Goal: Contribute content: Add original content to the website for others to see

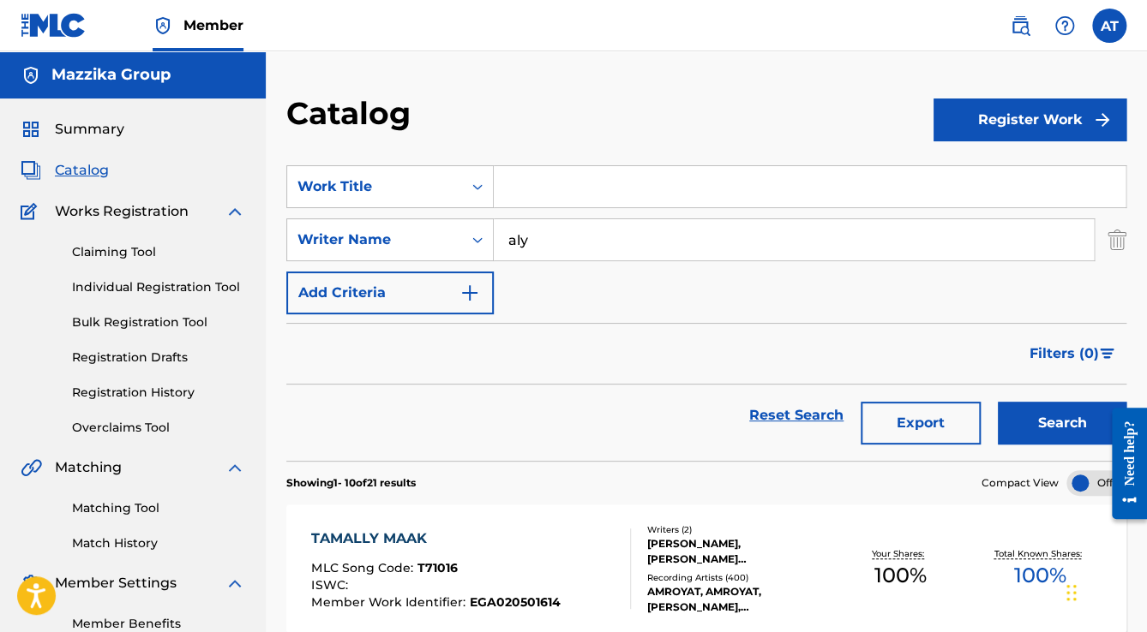
click at [106, 322] on link "Bulk Registration Tool" at bounding box center [158, 323] width 173 height 18
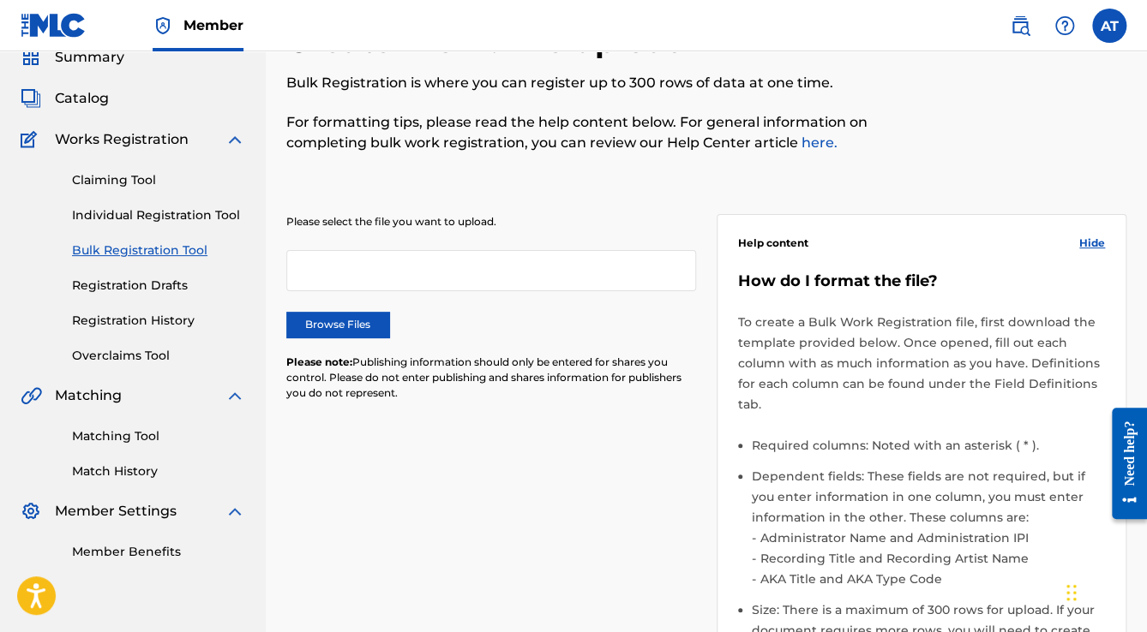
scroll to position [411, 0]
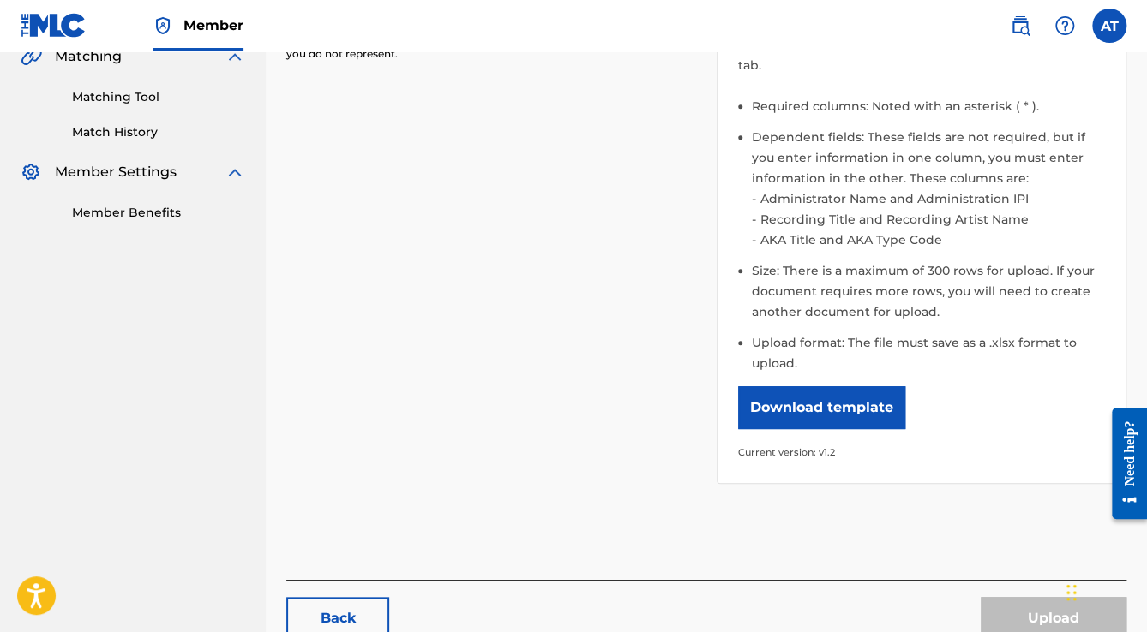
click at [881, 409] on button "Download template" at bounding box center [821, 407] width 167 height 43
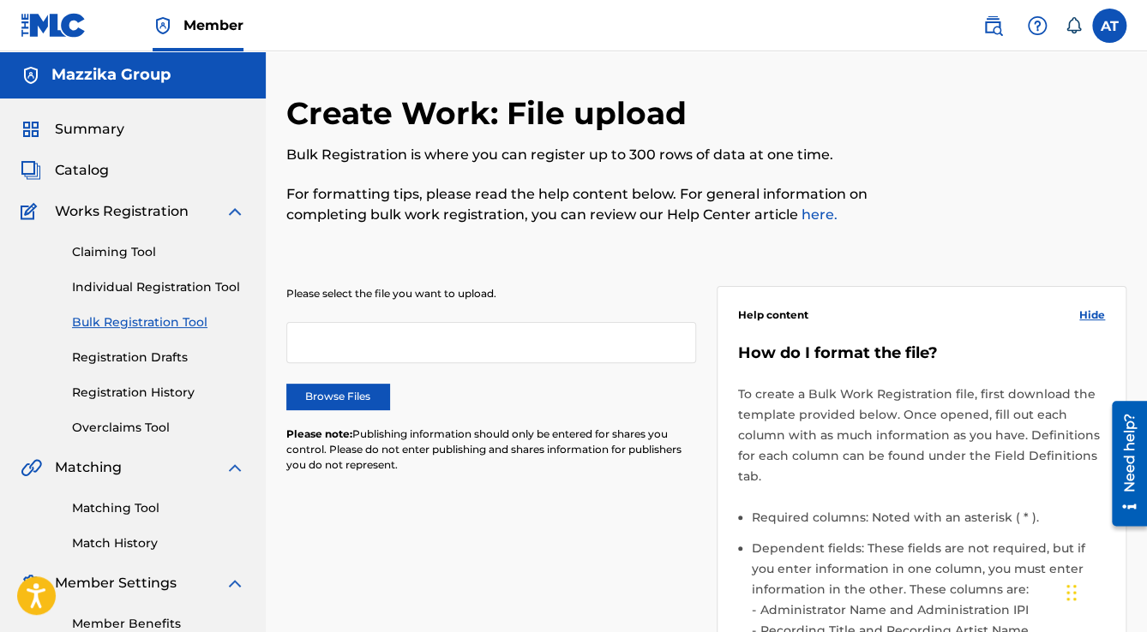
click at [321, 391] on label "Browse Files" at bounding box center [337, 397] width 103 height 26
click at [0, 0] on input "Browse Files" at bounding box center [0, 0] width 0 height 0
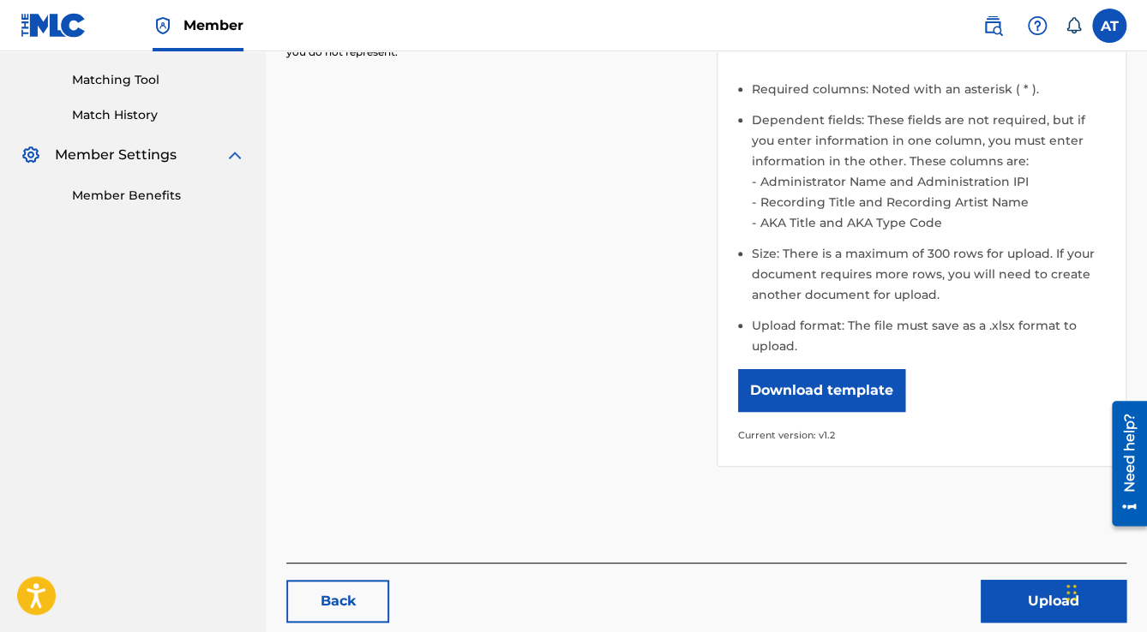
scroll to position [518, 0]
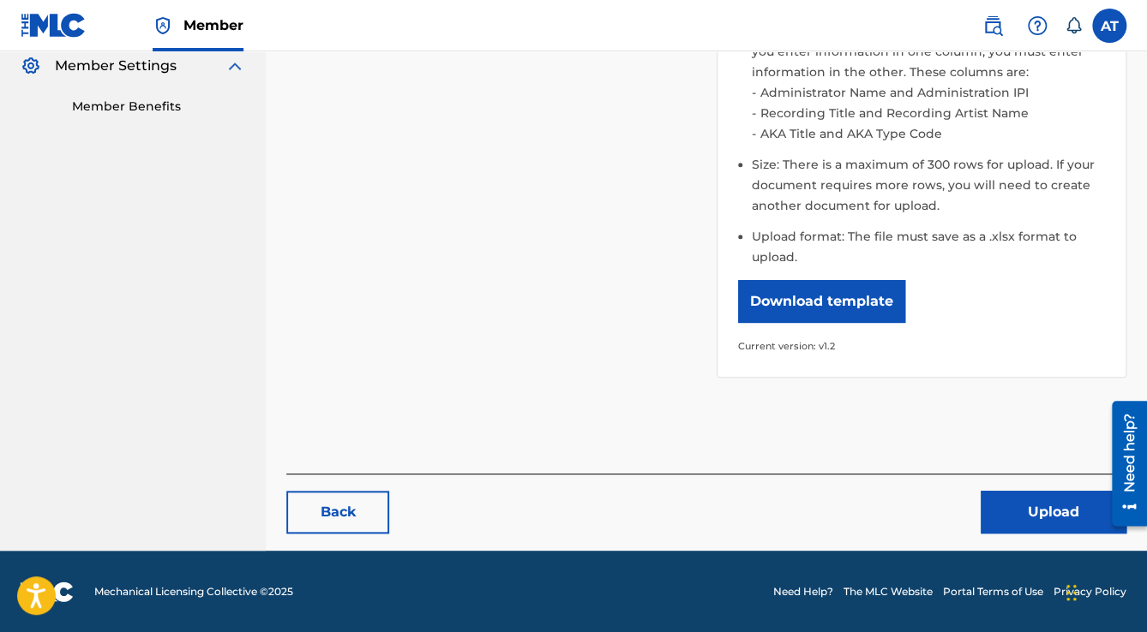
click at [1021, 518] on button "Upload" at bounding box center [1053, 512] width 146 height 43
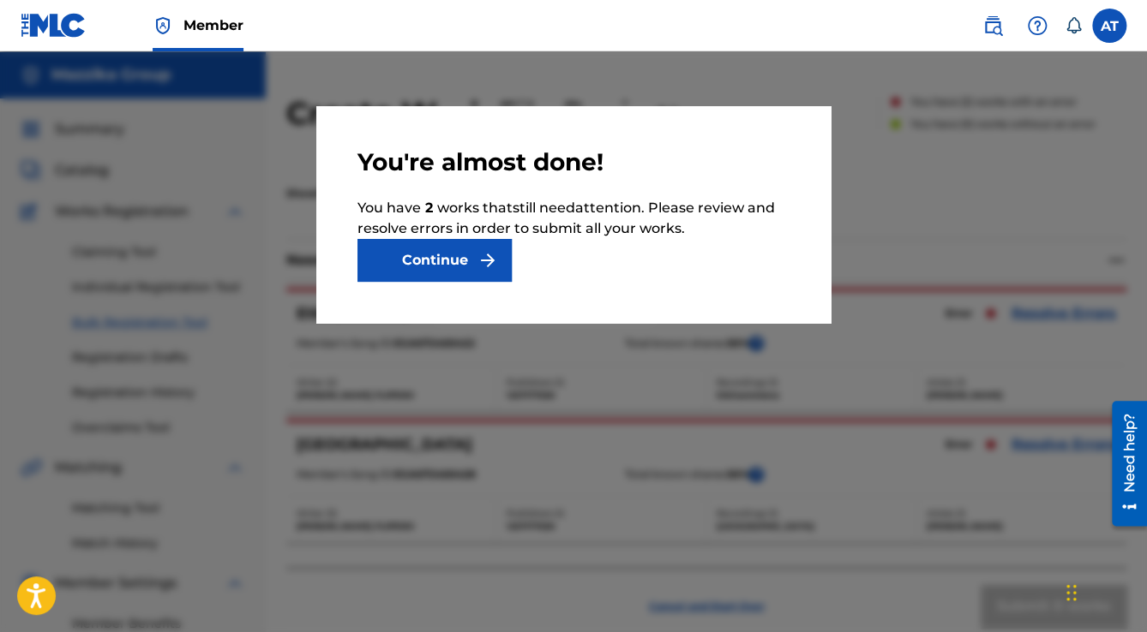
drag, startPoint x: 426, startPoint y: 261, endPoint x: 652, endPoint y: 304, distance: 230.4
click at [428, 261] on button "Continue" at bounding box center [434, 260] width 154 height 43
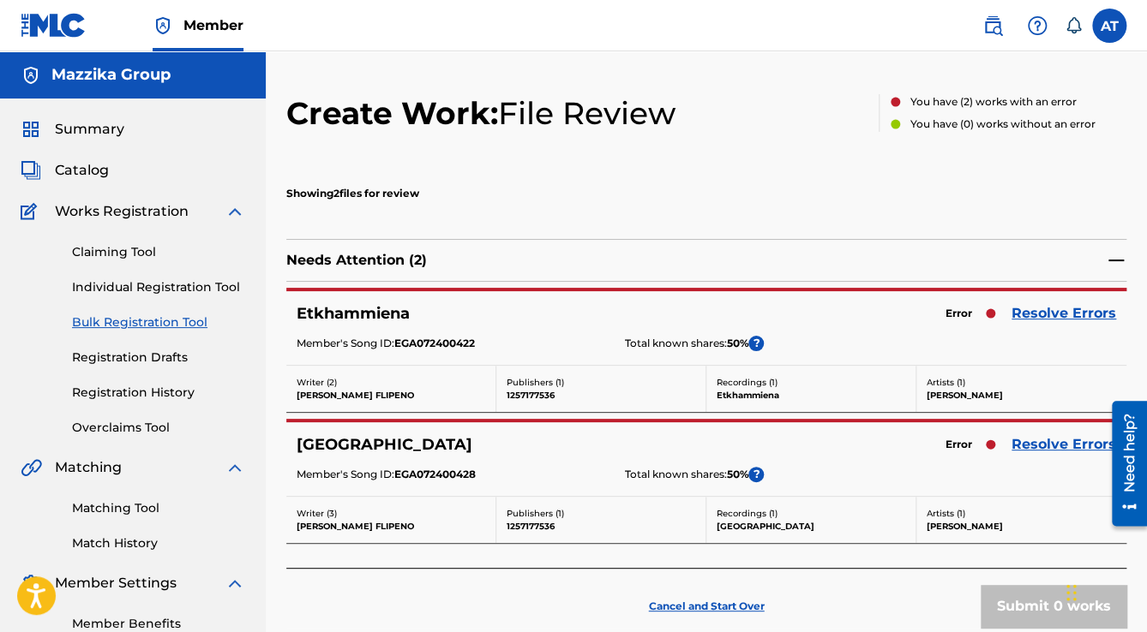
click at [1018, 313] on link "Resolve Errors" at bounding box center [1063, 313] width 105 height 21
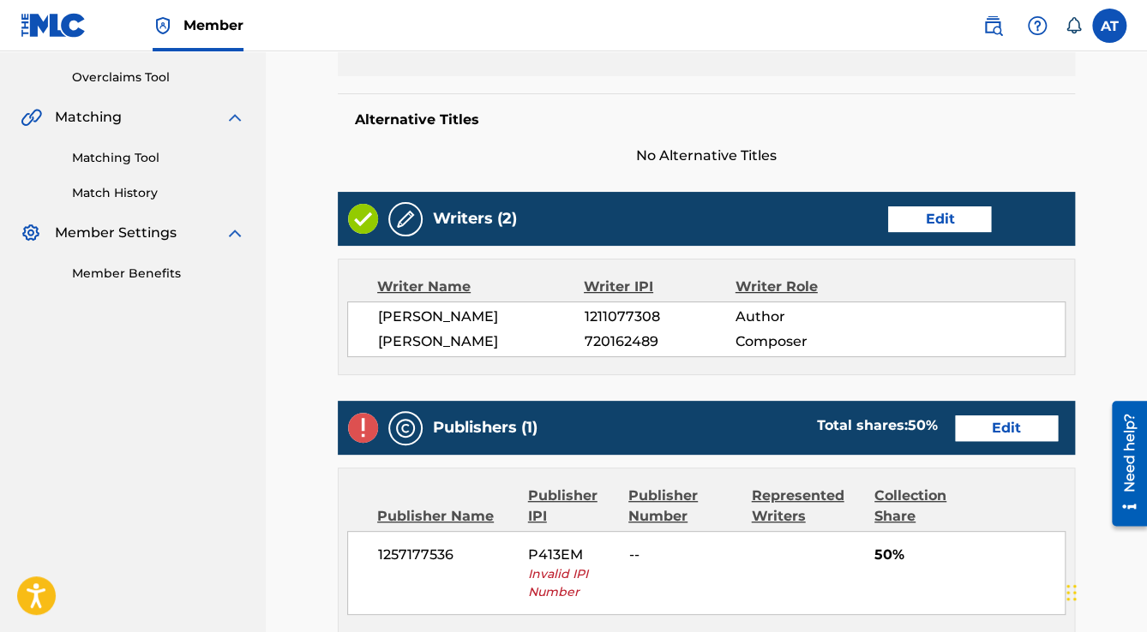
scroll to position [548, 0]
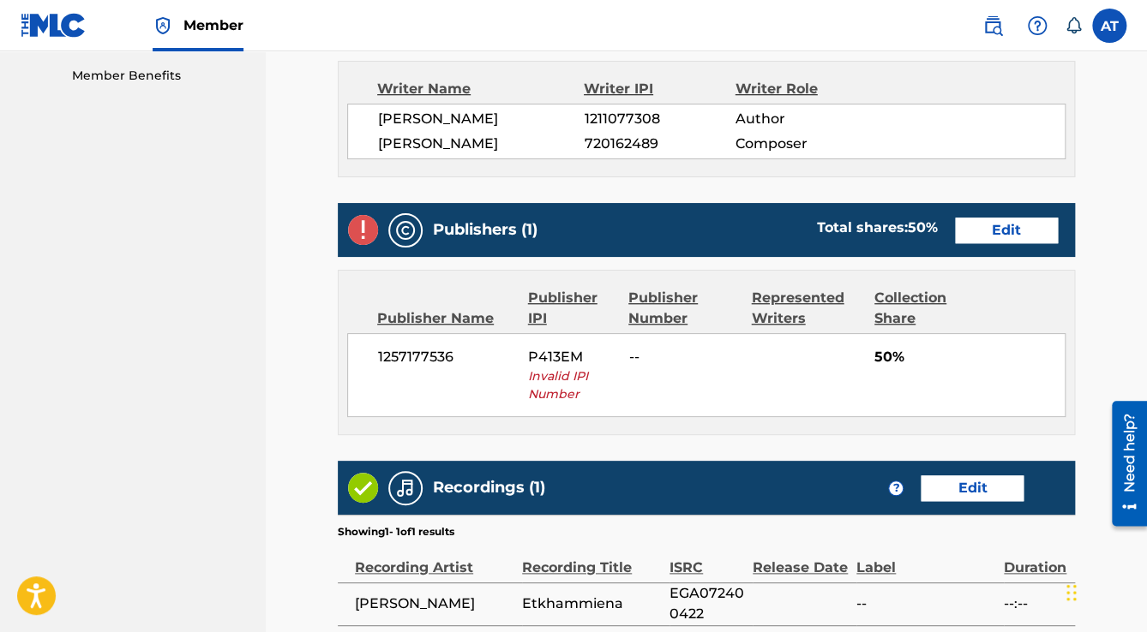
click at [1001, 225] on link "Edit" at bounding box center [1006, 231] width 103 height 26
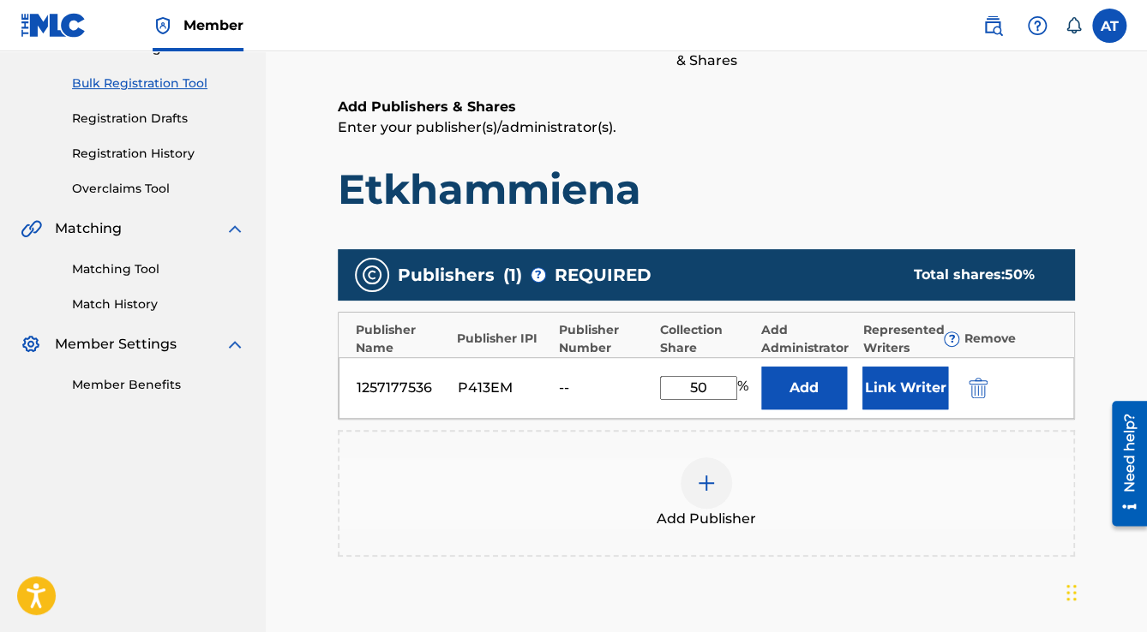
scroll to position [343, 0]
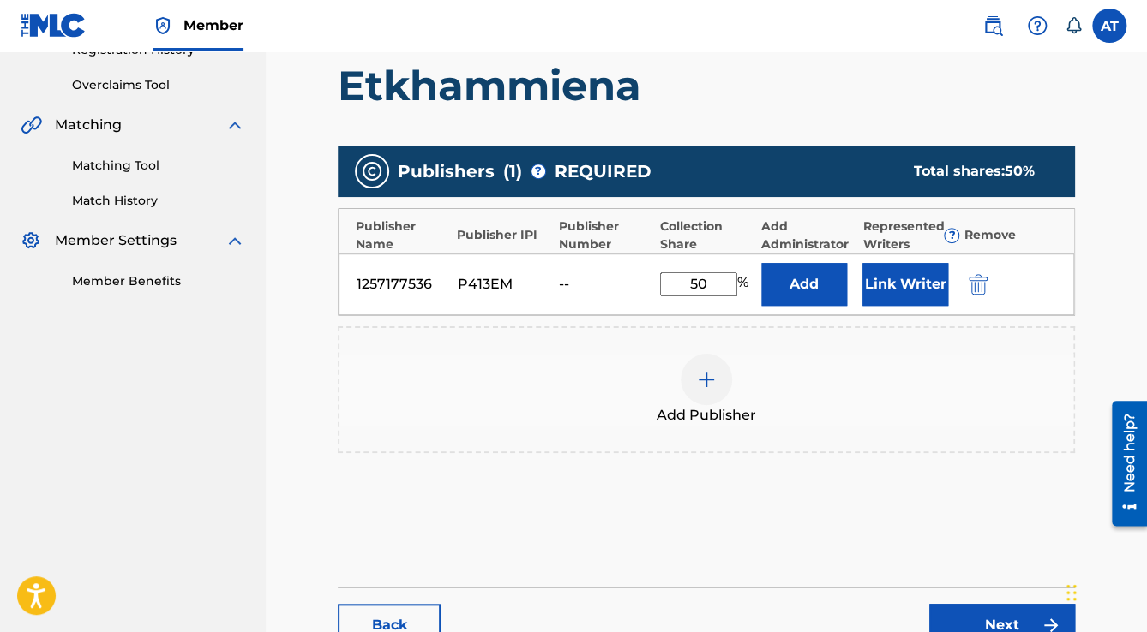
click at [980, 286] on img "submit" at bounding box center [977, 284] width 19 height 21
click at [980, 354] on div "Add Publisher" at bounding box center [706, 390] width 734 height 72
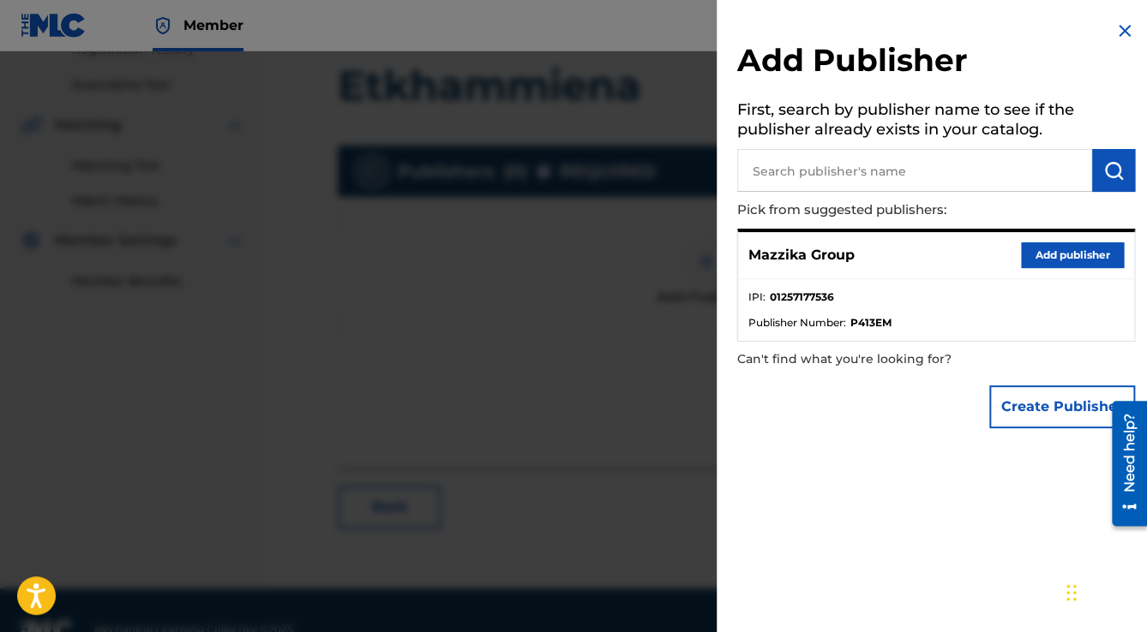
click at [1084, 252] on button "Add publisher" at bounding box center [1072, 256] width 103 height 26
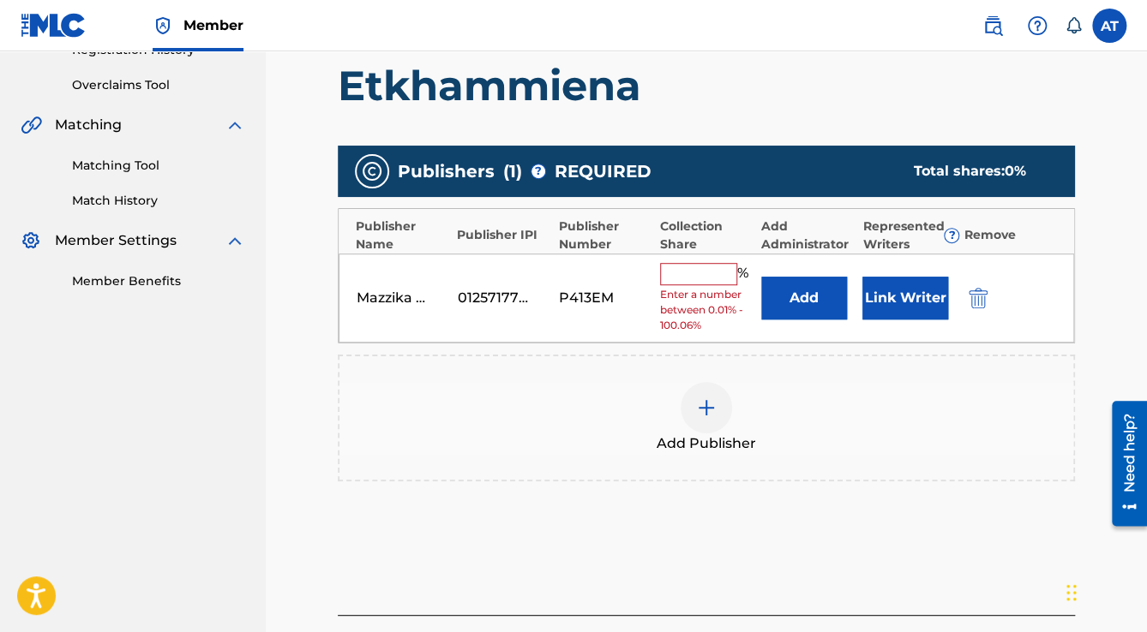
click at [722, 281] on input "text" at bounding box center [698, 274] width 77 height 22
type input "50"
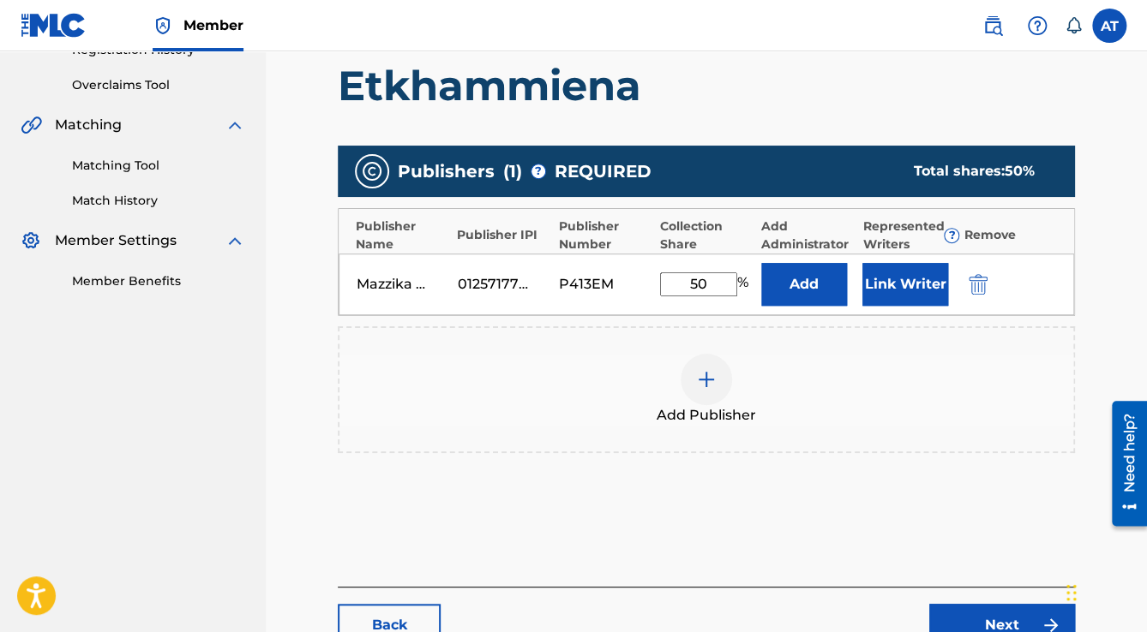
click at [874, 283] on button "Link Writer" at bounding box center [905, 284] width 86 height 43
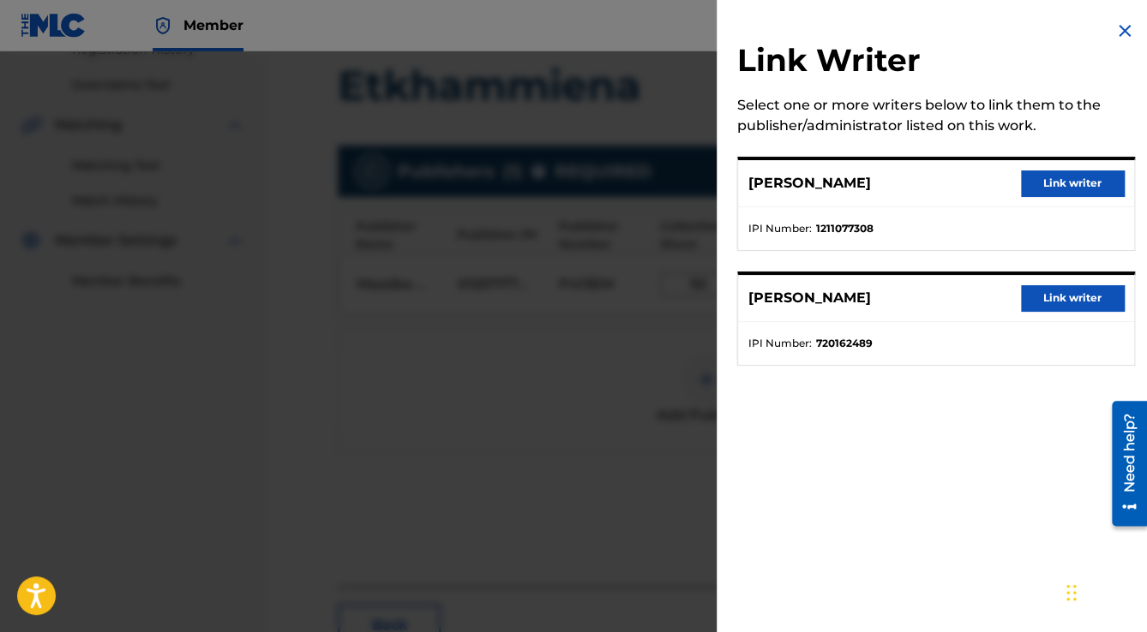
click at [1074, 175] on button "Link writer" at bounding box center [1072, 184] width 103 height 26
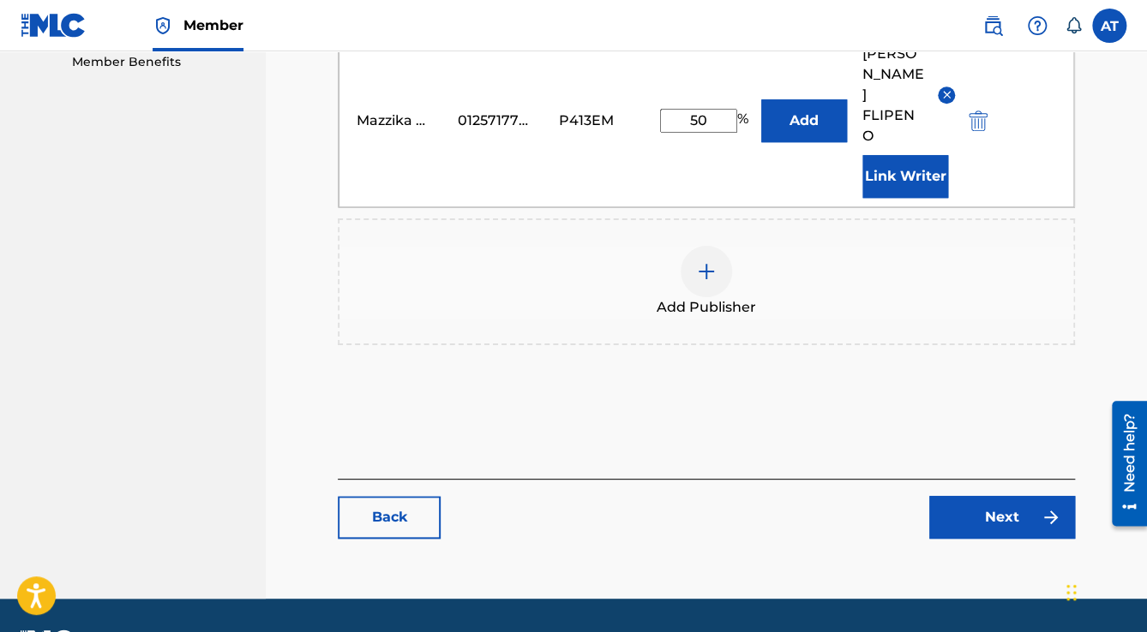
scroll to position [568, 0]
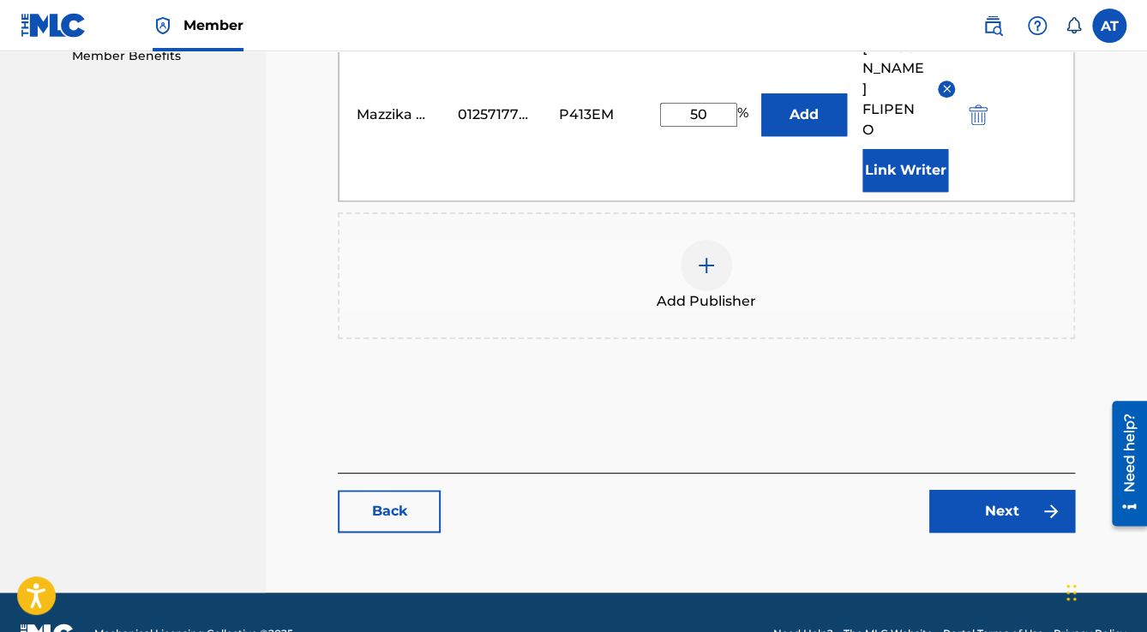
click at [993, 490] on link "Next" at bounding box center [1002, 511] width 146 height 43
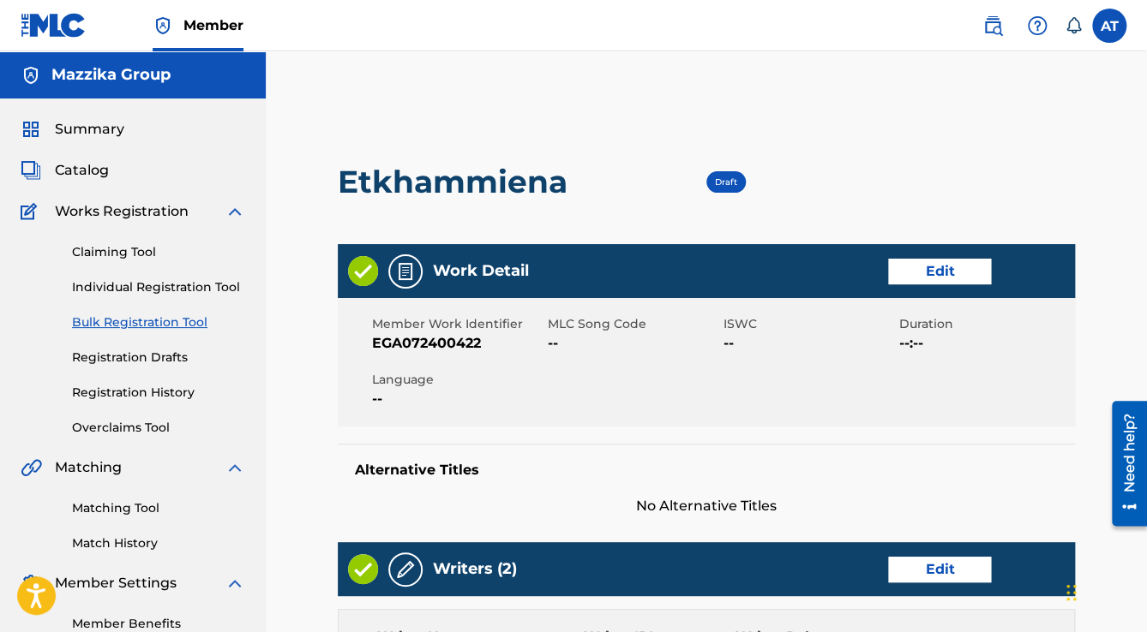
click at [919, 267] on link "Edit" at bounding box center [939, 272] width 103 height 26
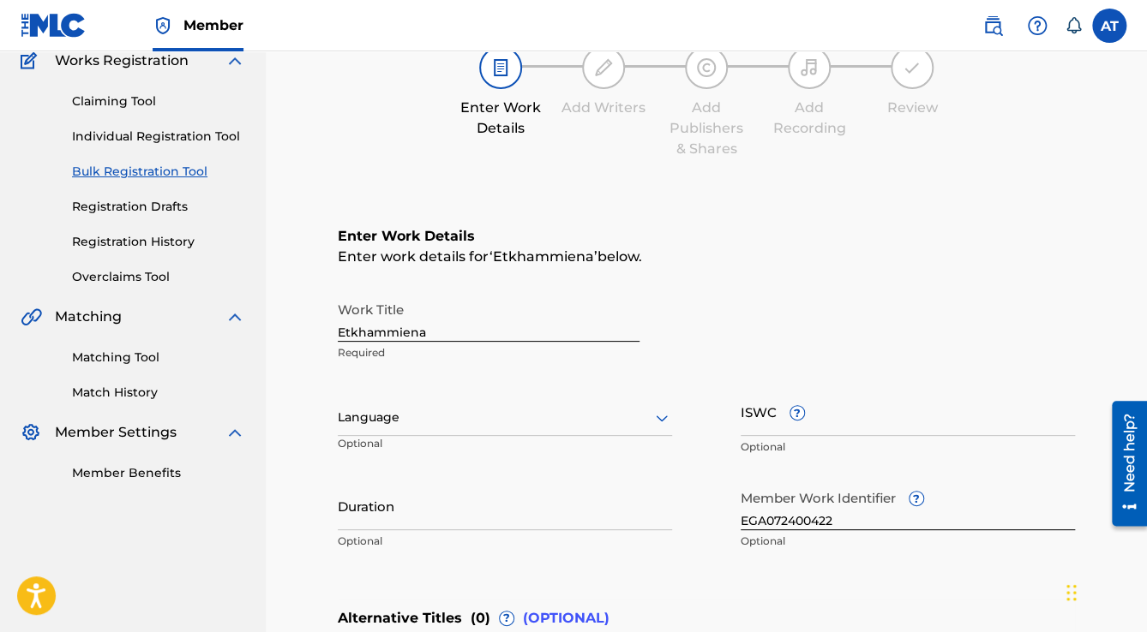
scroll to position [343, 0]
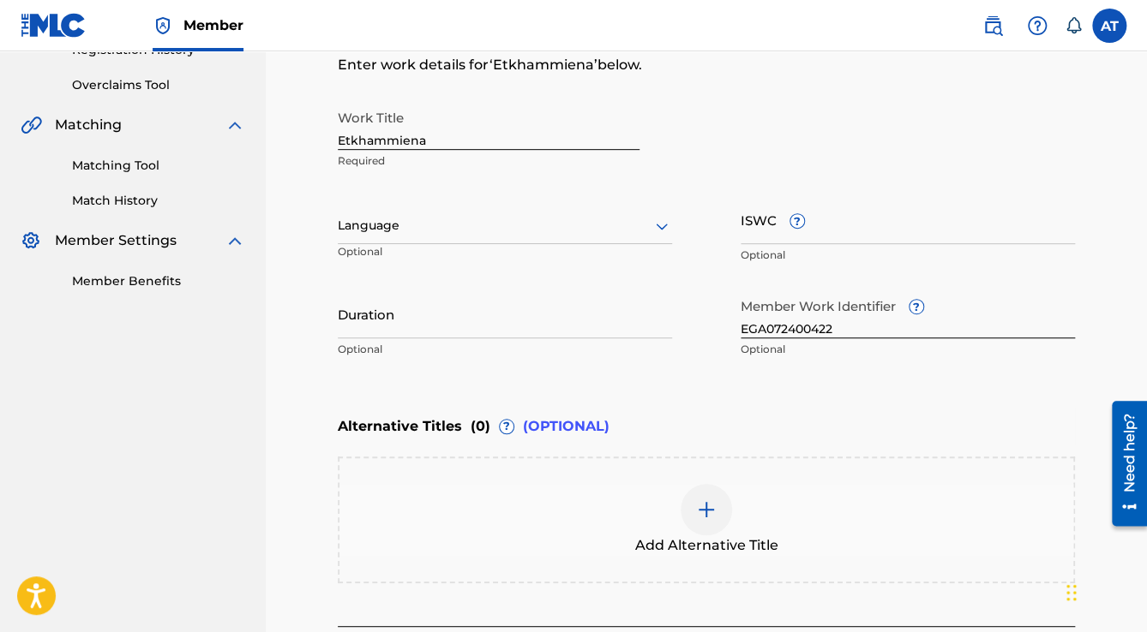
click at [383, 222] on div at bounding box center [505, 225] width 334 height 21
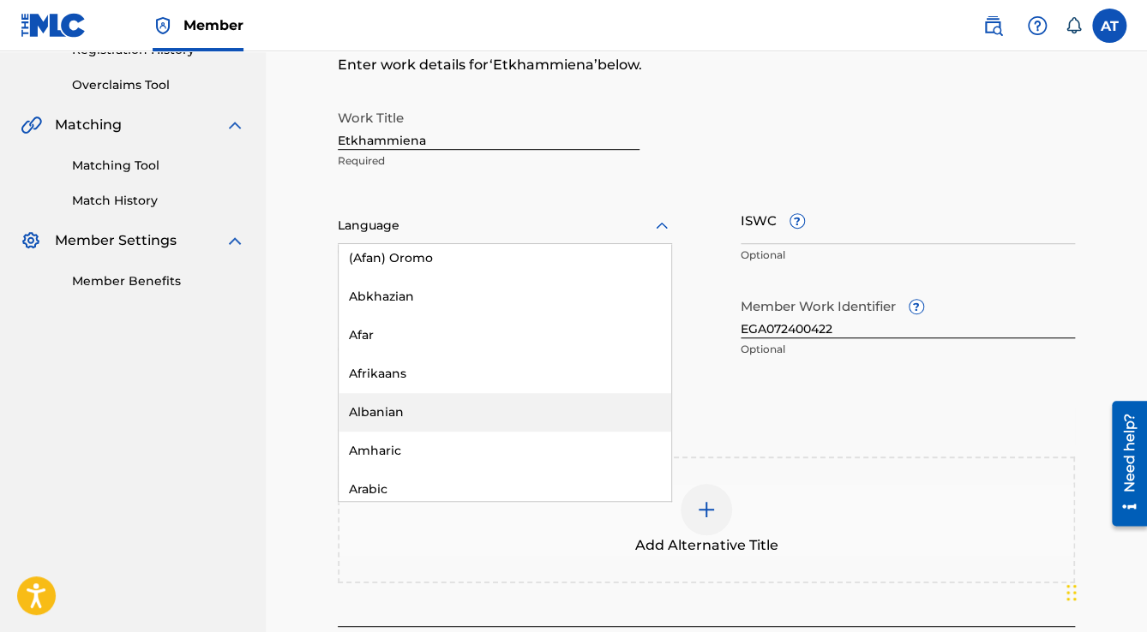
scroll to position [206, 0]
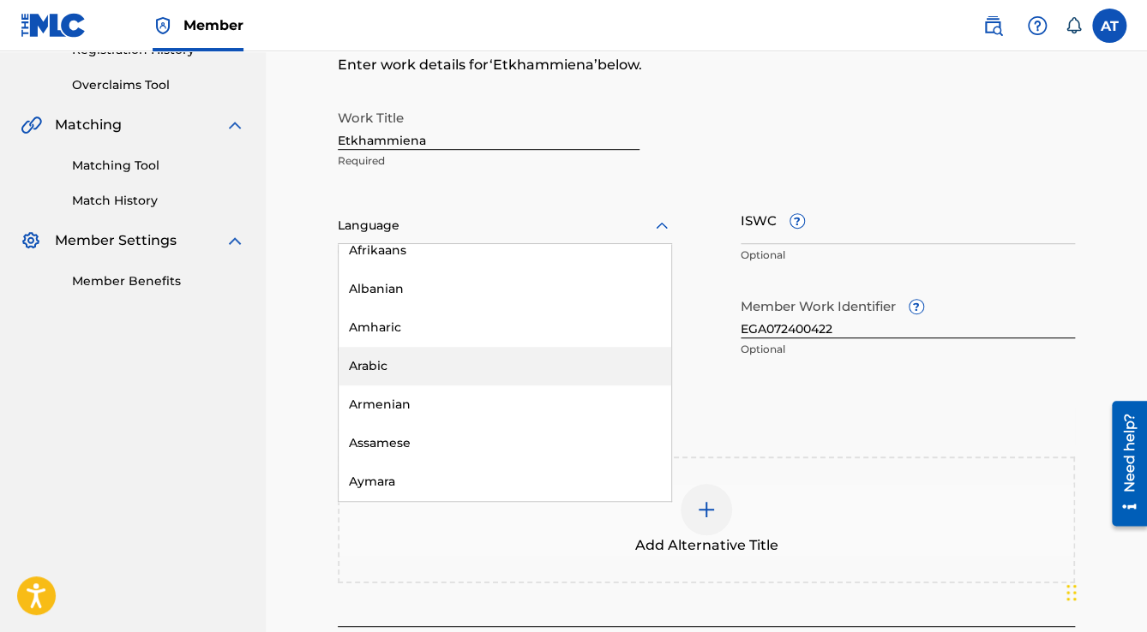
click at [385, 356] on div "Arabic" at bounding box center [505, 366] width 333 height 39
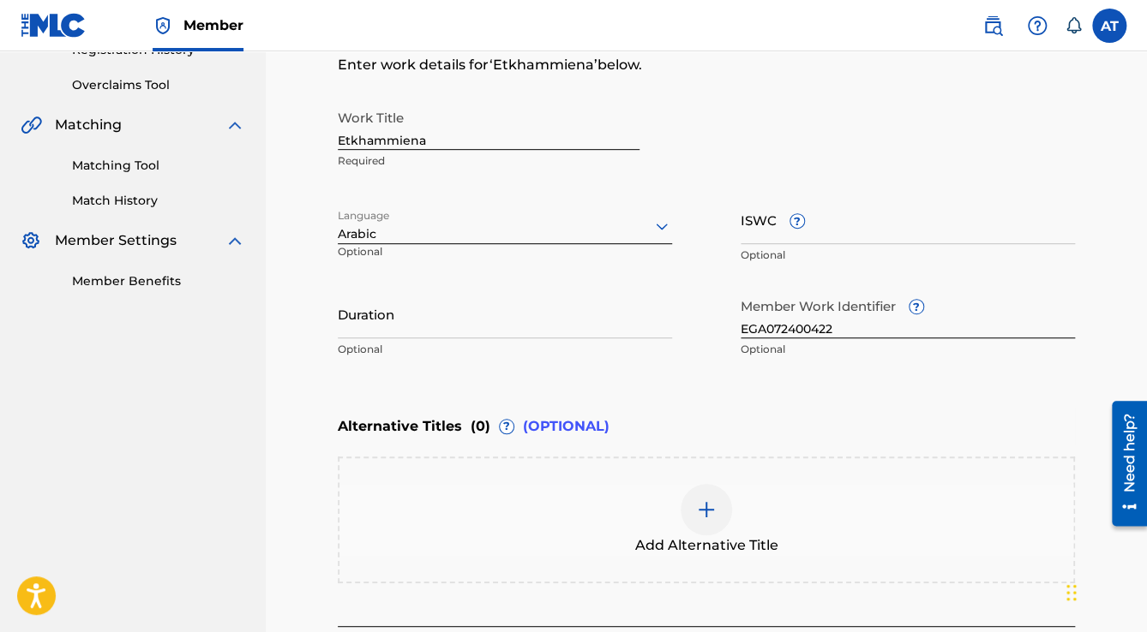
click at [394, 322] on input "Duration" at bounding box center [505, 314] width 334 height 49
drag, startPoint x: 463, startPoint y: 135, endPoint x: 282, endPoint y: 135, distance: 180.8
click at [282, 135] on div "Catalog Enter Work Details Add Writers Add Publishers & Shares Add Recording Re…" at bounding box center [706, 248] width 881 height 995
click at [414, 312] on input "Duration" at bounding box center [505, 314] width 334 height 49
type input "3"
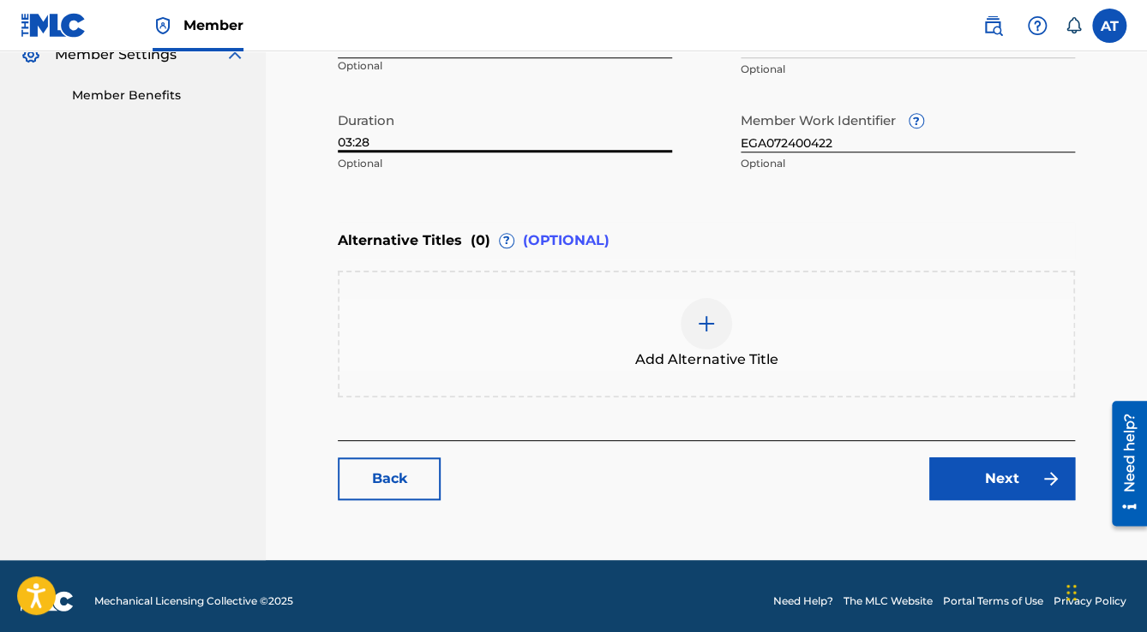
scroll to position [537, 0]
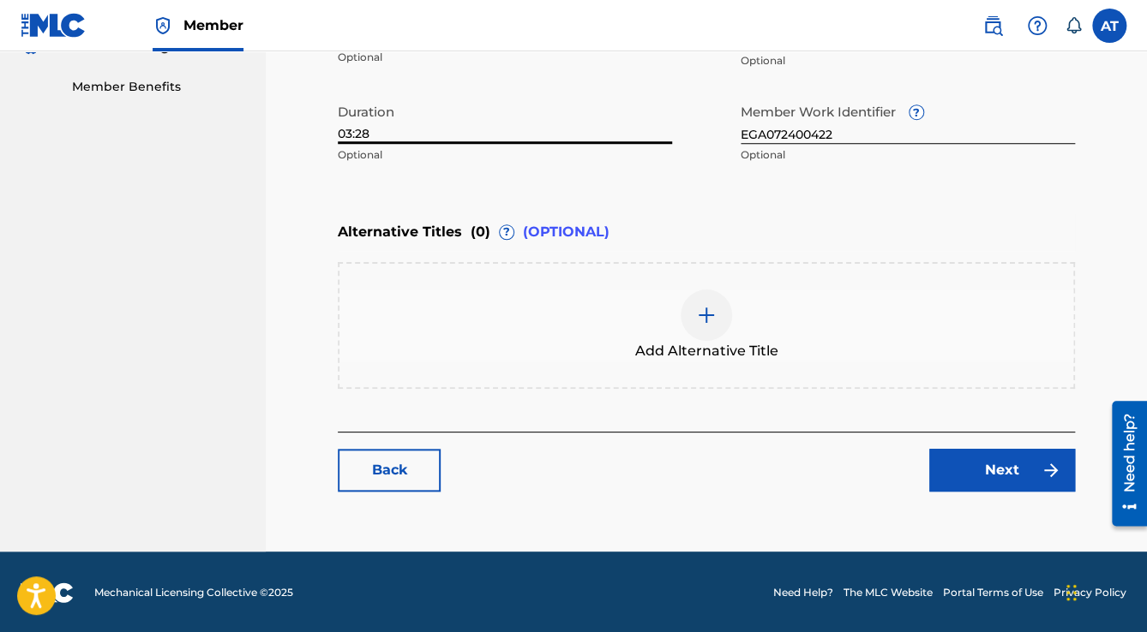
type input "03:28"
click at [973, 480] on link "Next" at bounding box center [1002, 470] width 146 height 43
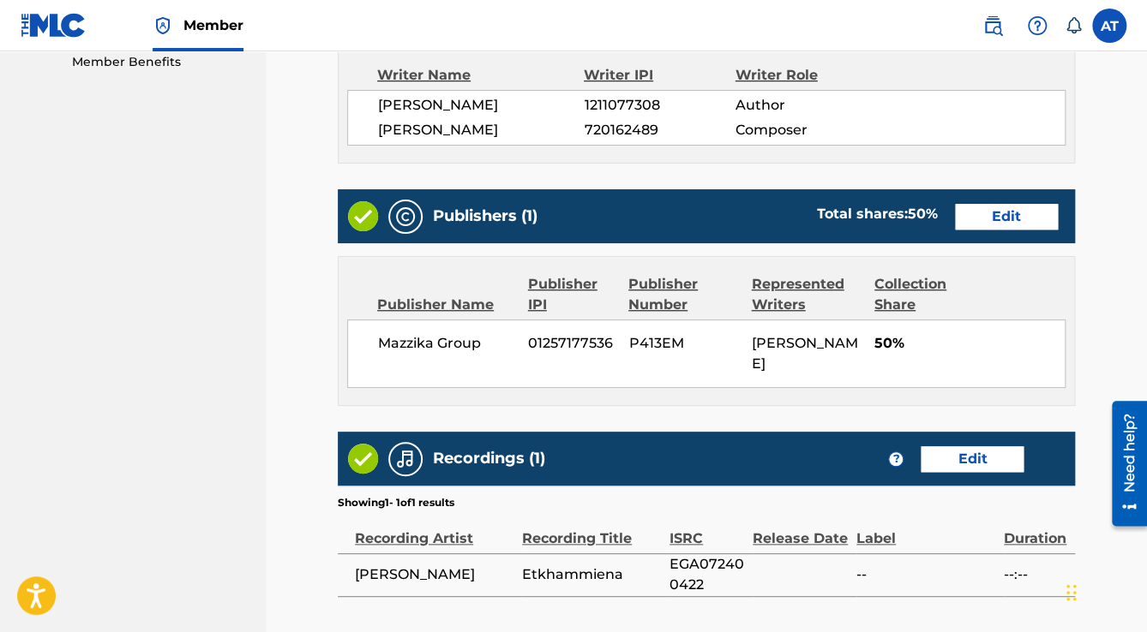
scroll to position [752, 0]
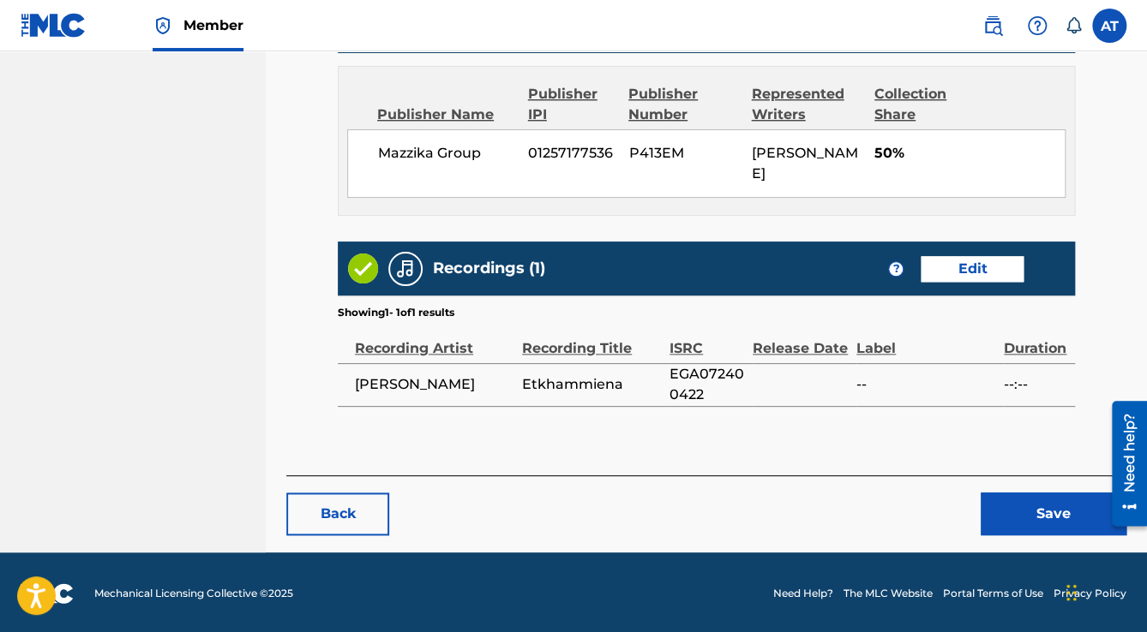
click at [1025, 494] on button "Save" at bounding box center [1053, 514] width 146 height 43
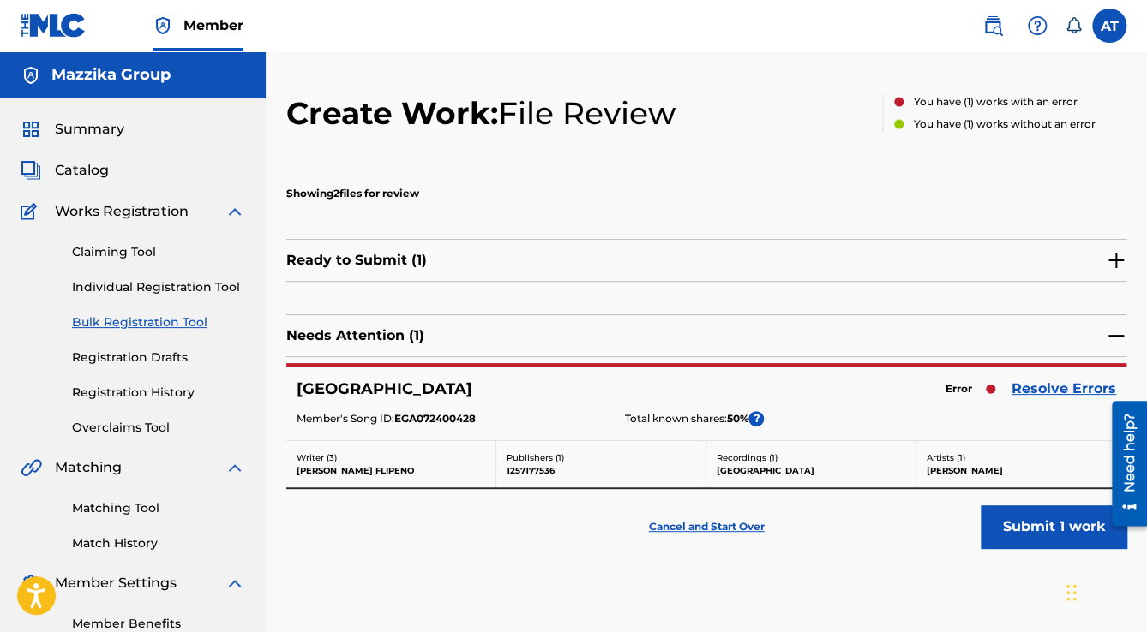
click at [1033, 391] on link "Resolve Errors" at bounding box center [1063, 389] width 105 height 21
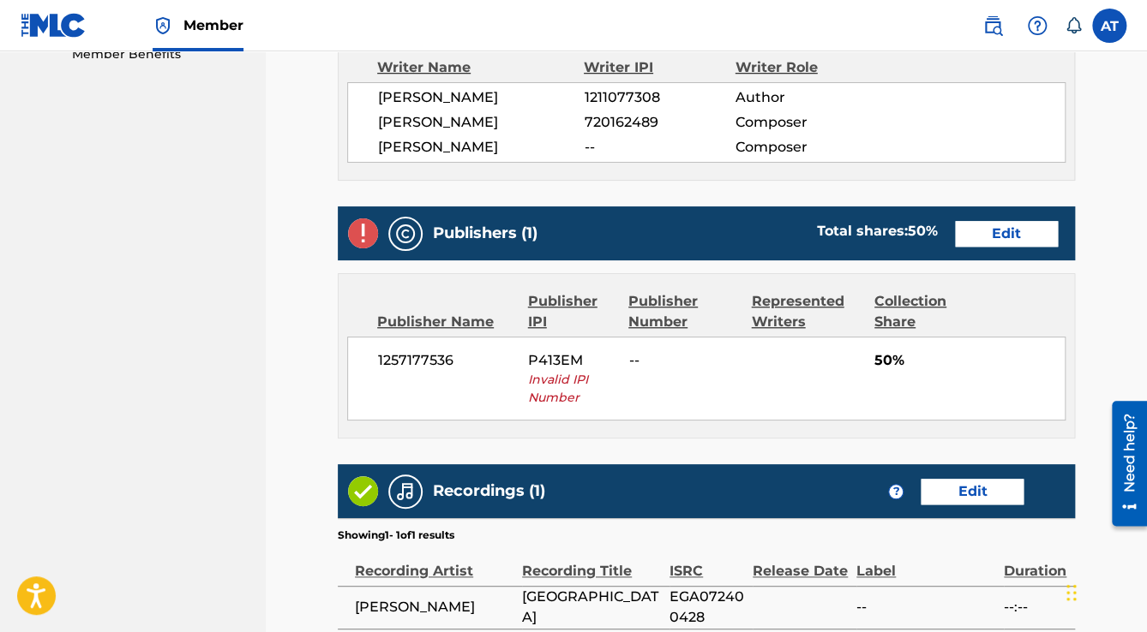
scroll to position [686, 0]
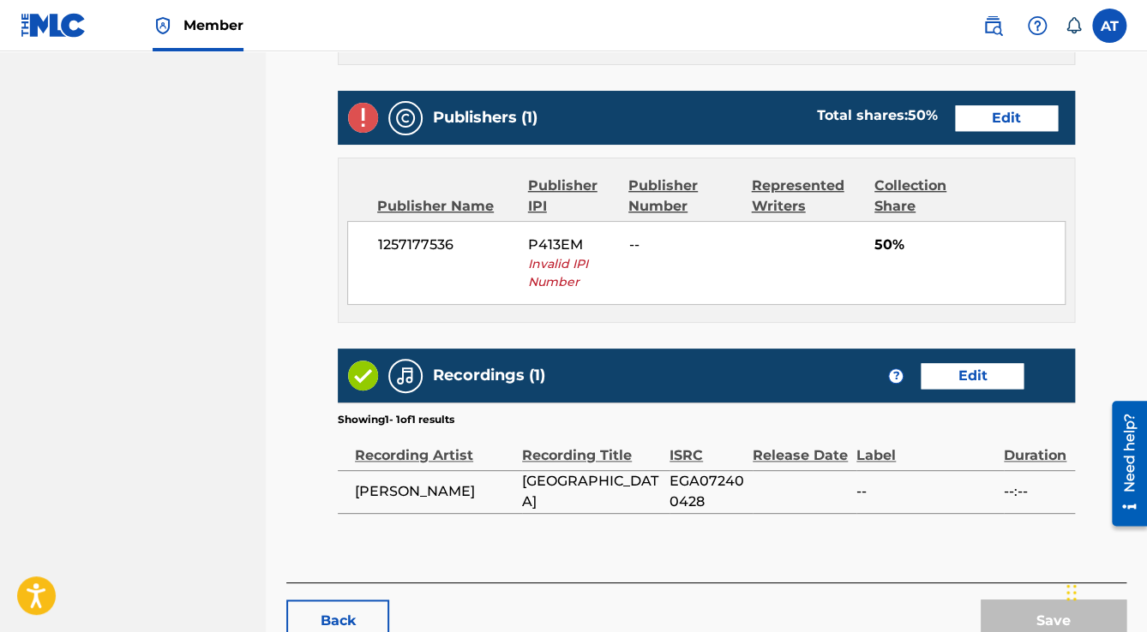
click at [993, 113] on link "Edit" at bounding box center [1006, 118] width 103 height 26
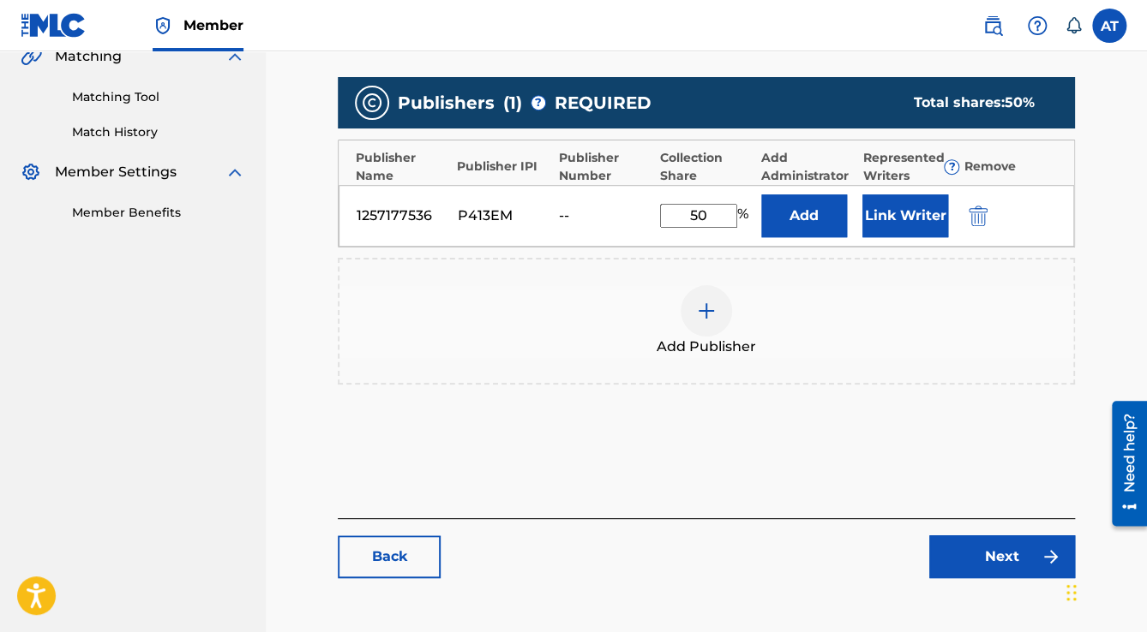
click at [985, 220] on img "submit" at bounding box center [977, 216] width 19 height 21
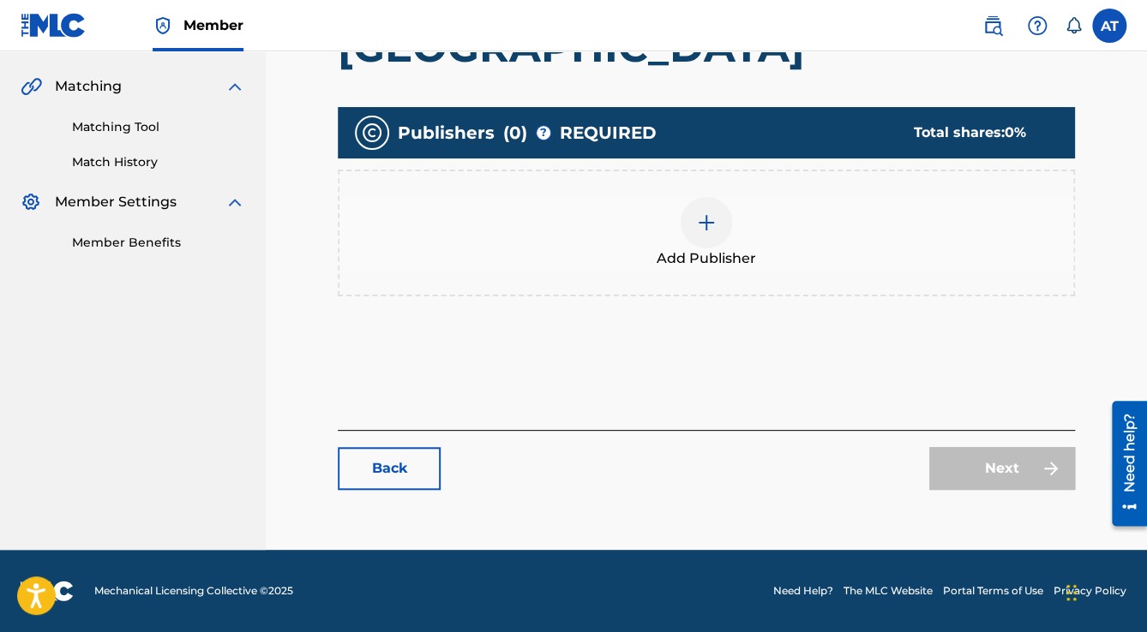
scroll to position [380, 0]
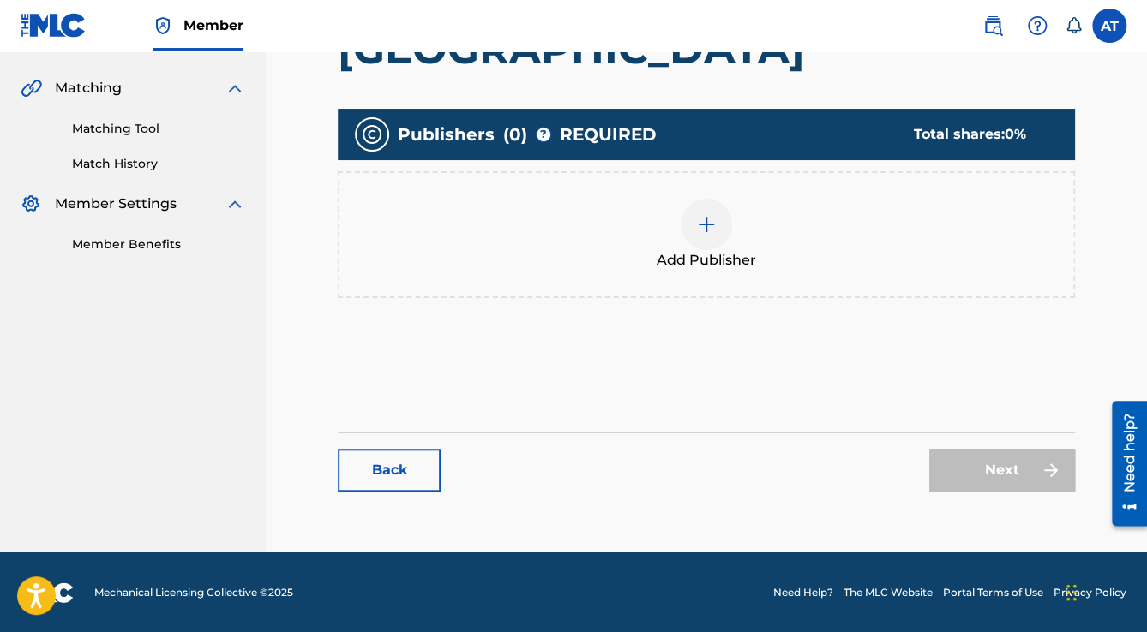
click at [985, 220] on div "Add Publisher" at bounding box center [706, 235] width 734 height 72
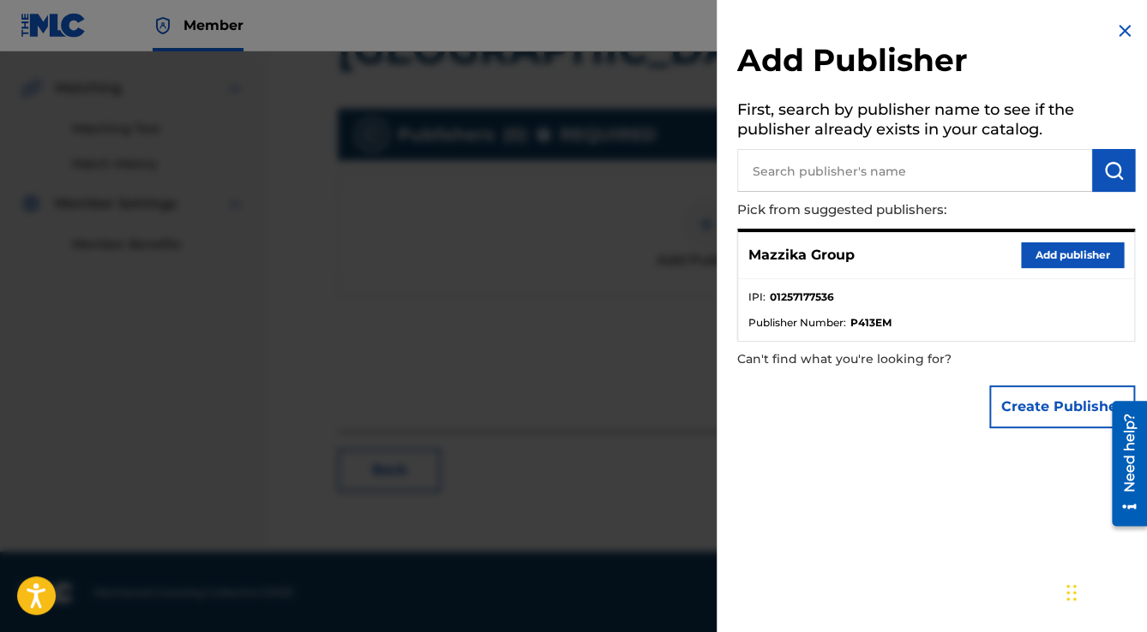
click at [1036, 267] on div "Mazzika Group Add publisher" at bounding box center [936, 255] width 396 height 47
click at [1042, 255] on button "Add publisher" at bounding box center [1072, 256] width 103 height 26
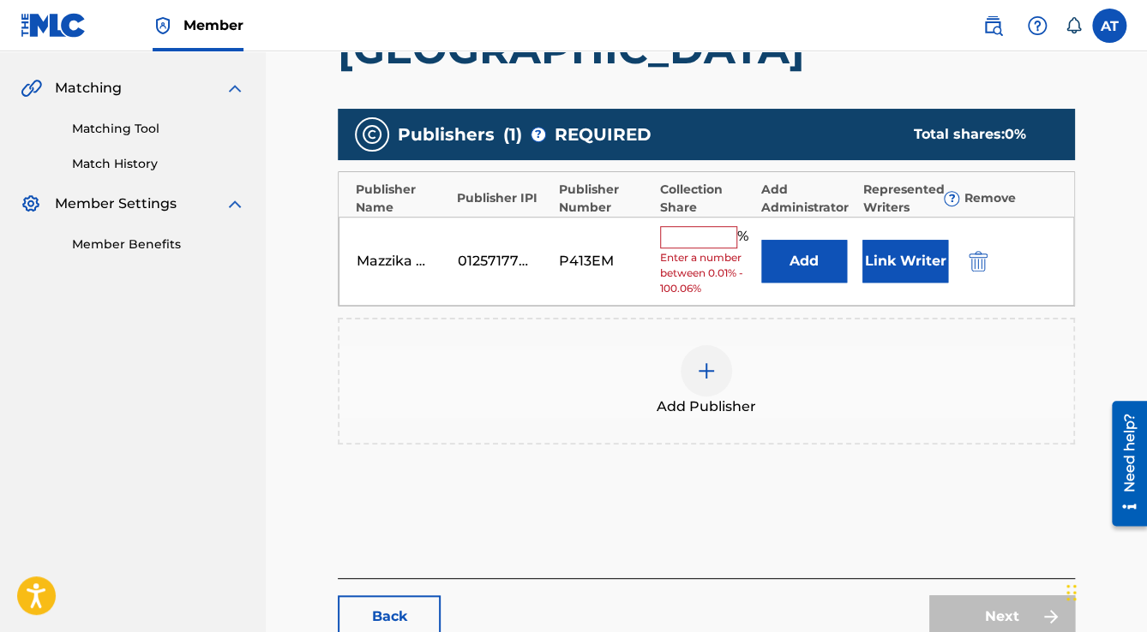
click at [677, 233] on input "text" at bounding box center [698, 237] width 77 height 22
type input "50"
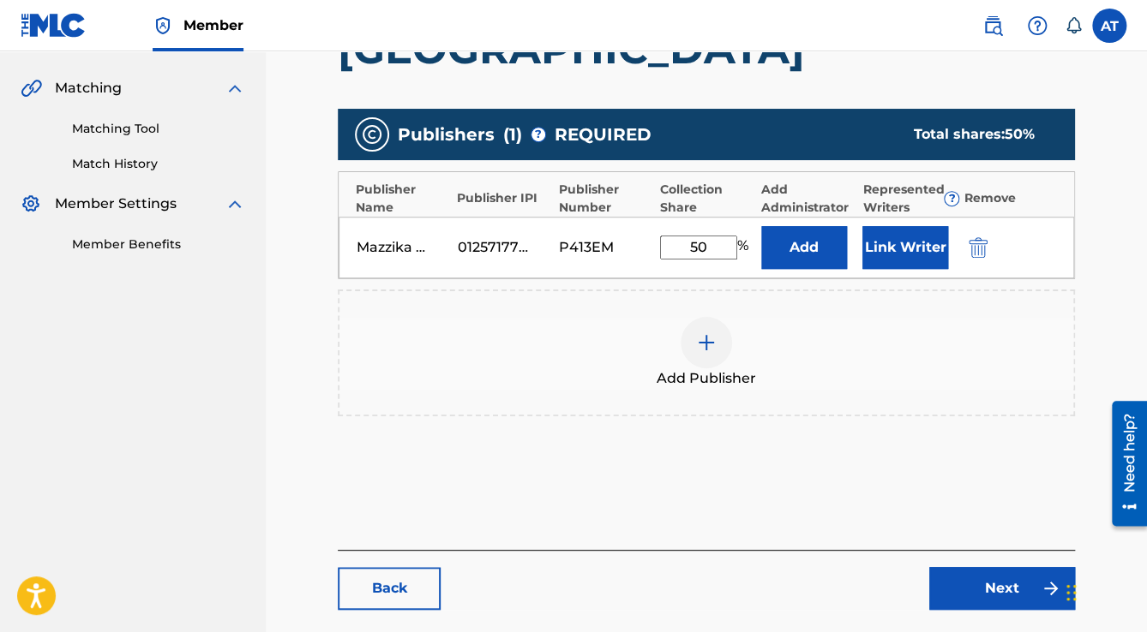
drag, startPoint x: 849, startPoint y: 246, endPoint x: 860, endPoint y: 246, distance: 11.1
click at [852, 246] on div "Add" at bounding box center [807, 247] width 93 height 43
click at [869, 246] on button "Link Writer" at bounding box center [905, 247] width 86 height 43
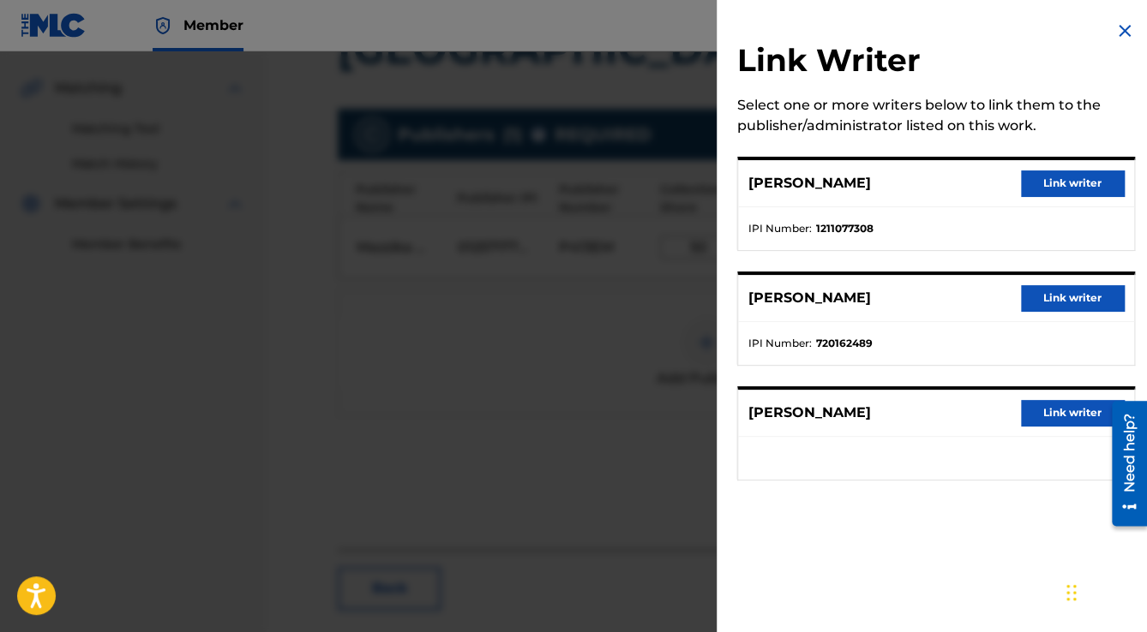
click at [1052, 184] on button "Link writer" at bounding box center [1072, 184] width 103 height 26
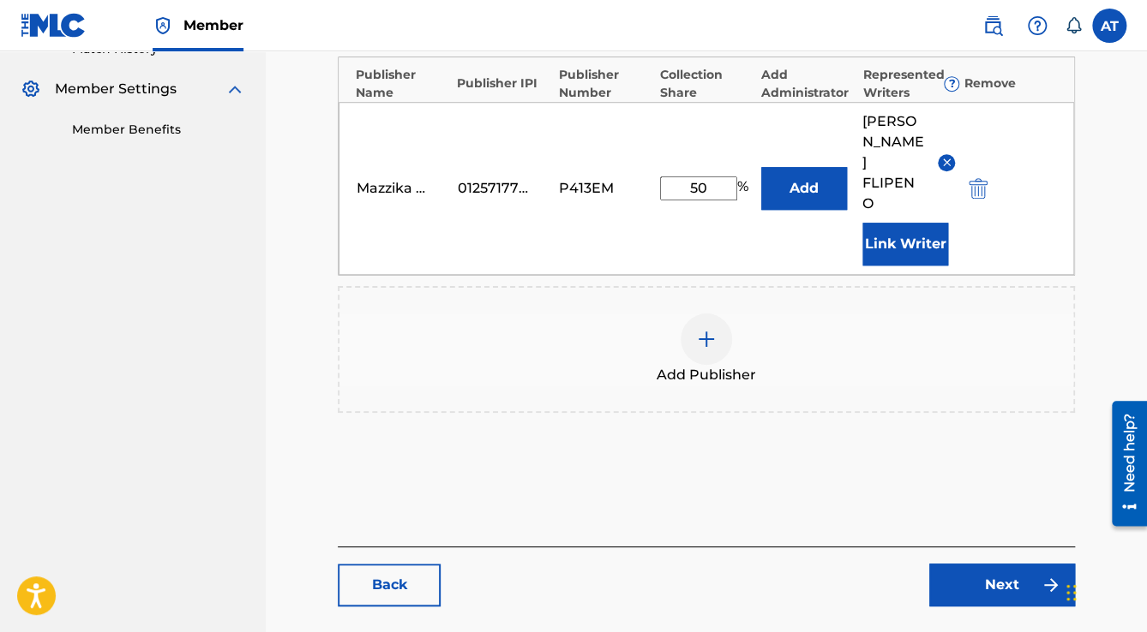
scroll to position [568, 0]
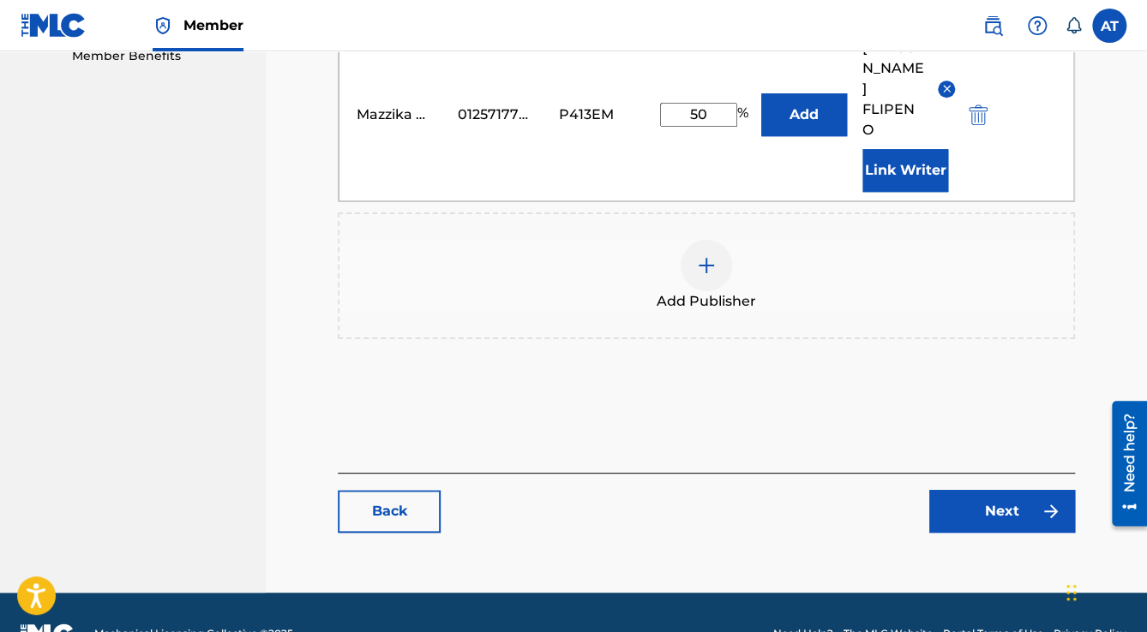
click at [1012, 490] on link "Next" at bounding box center [1002, 511] width 146 height 43
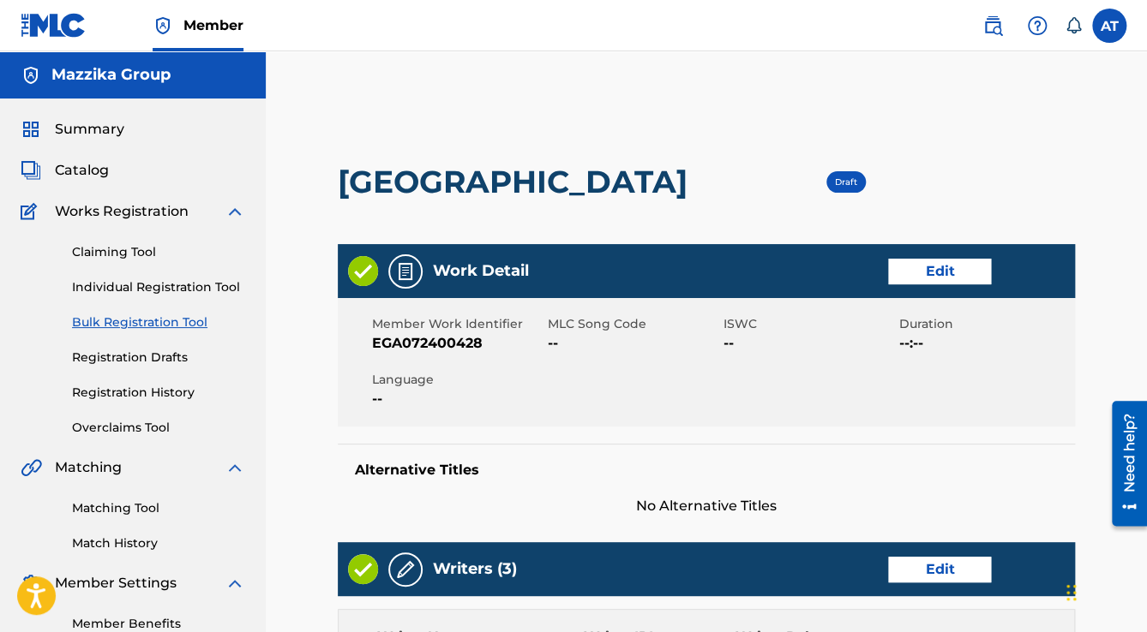
click at [922, 261] on link "Edit" at bounding box center [939, 272] width 103 height 26
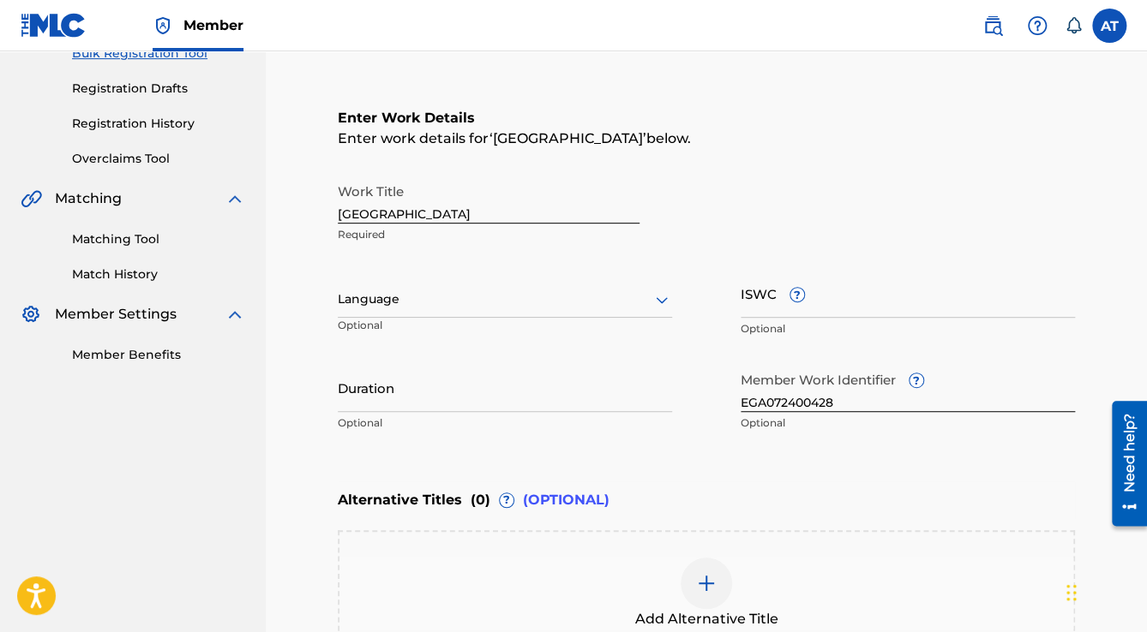
scroll to position [343, 0]
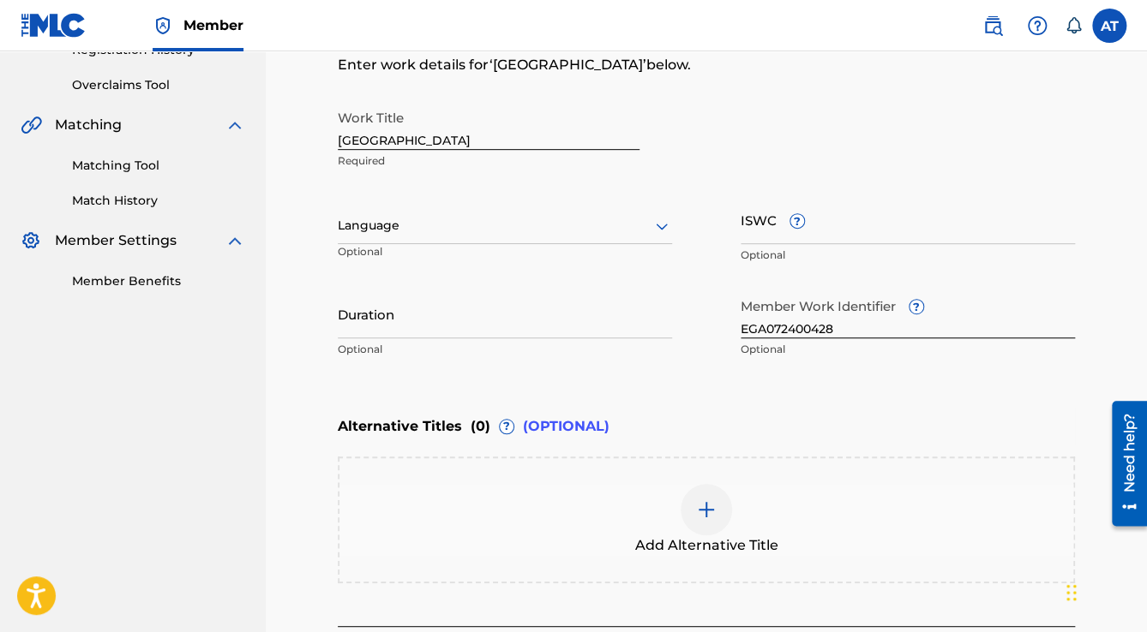
drag, startPoint x: 446, startPoint y: 214, endPoint x: 452, endPoint y: 237, distance: 24.1
click at [446, 215] on div at bounding box center [505, 225] width 334 height 21
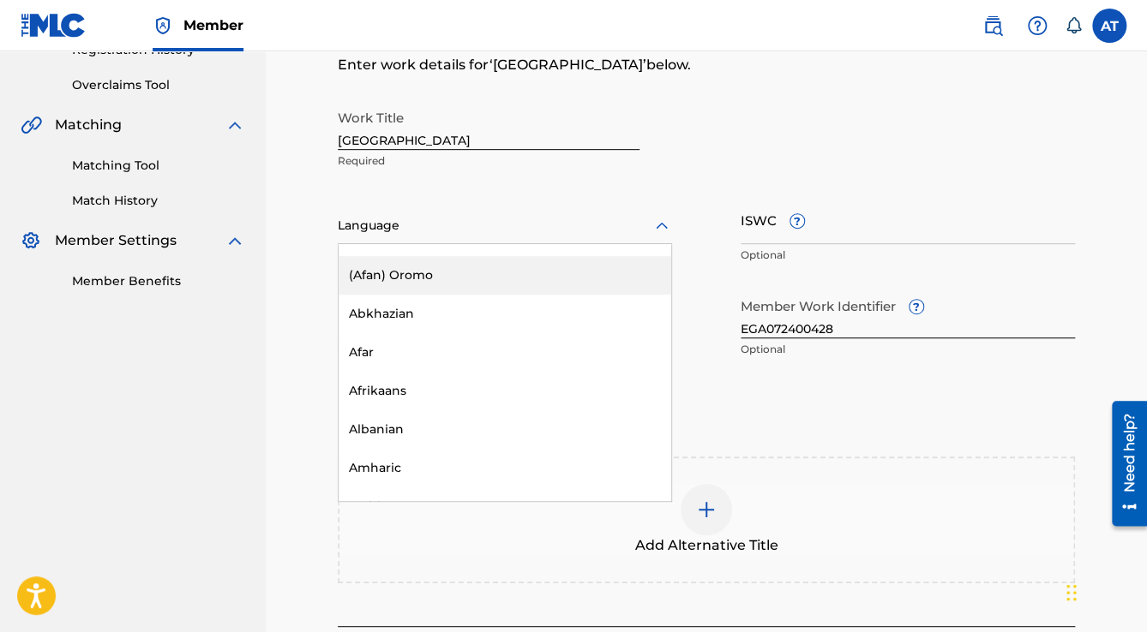
scroll to position [137, 0]
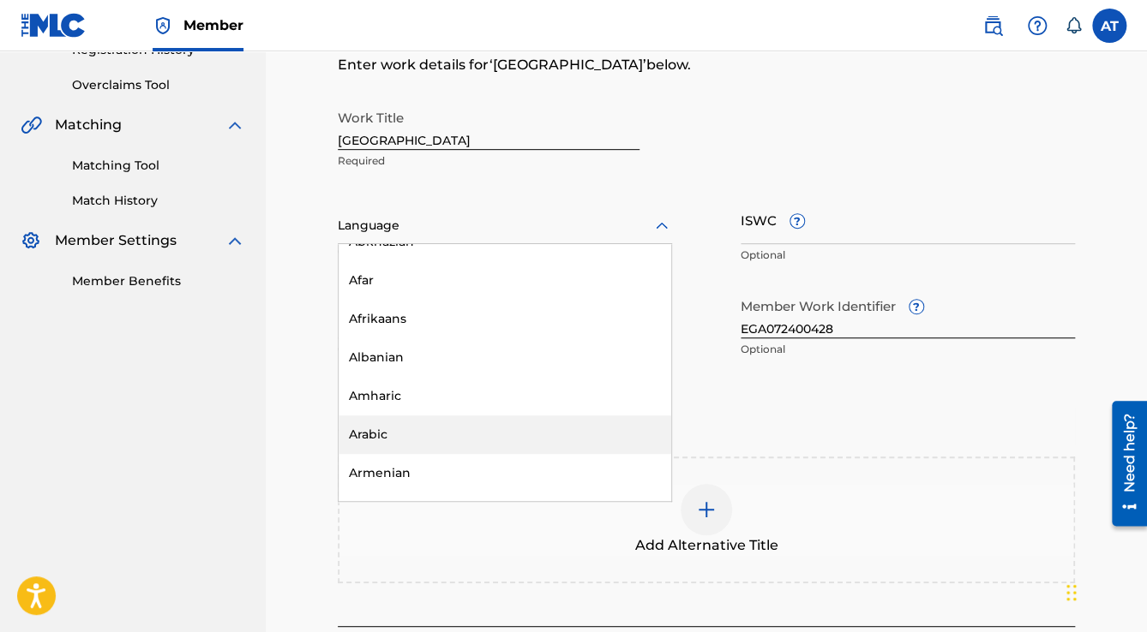
click at [380, 421] on div "Arabic" at bounding box center [505, 435] width 333 height 39
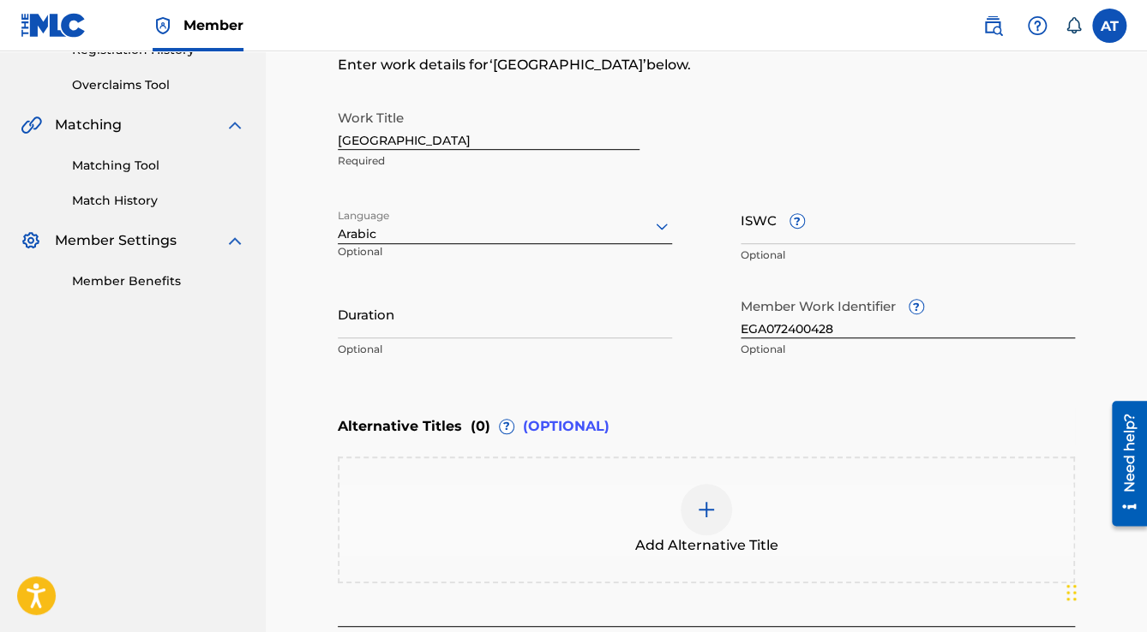
click at [379, 329] on input "Duration" at bounding box center [505, 314] width 334 height 49
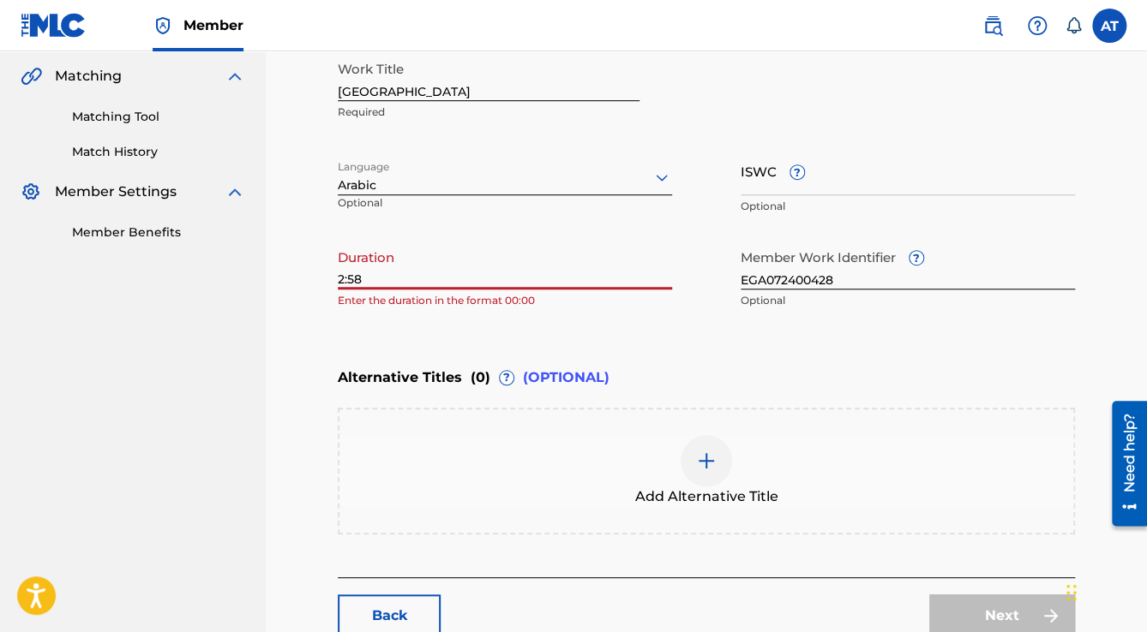
scroll to position [537, 0]
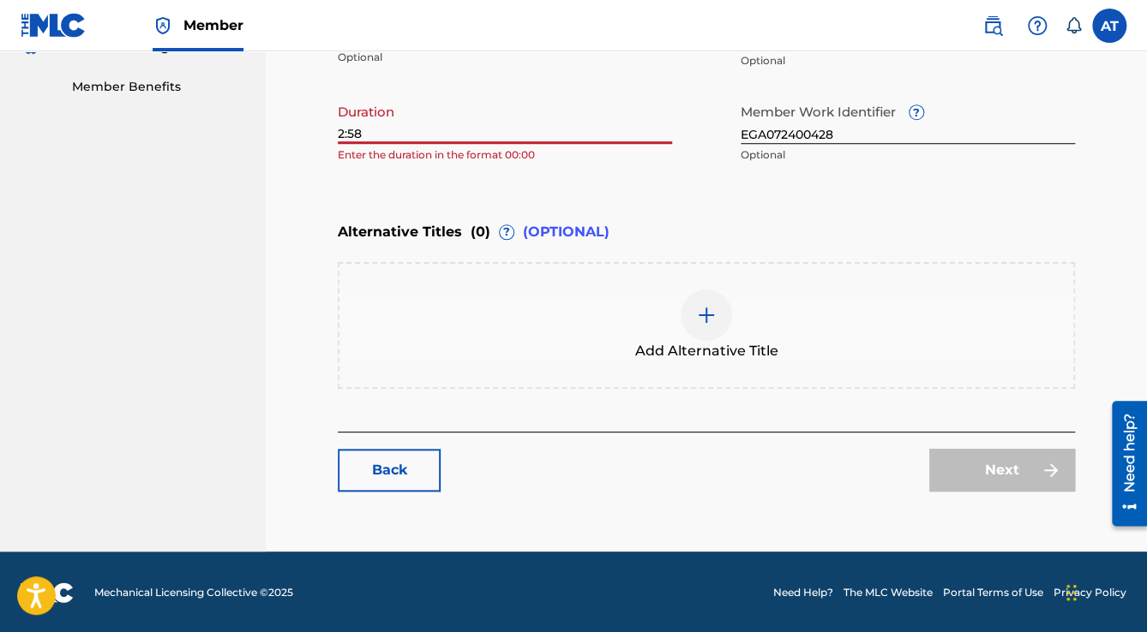
click at [338, 129] on main "Catalog Enter Work Details Add Writers Add Publishers & Shares Add Recording Re…" at bounding box center [706, 46] width 840 height 978
click at [338, 129] on input "2:58" at bounding box center [505, 119] width 334 height 49
click at [338, 130] on input "2:58" at bounding box center [505, 119] width 334 height 49
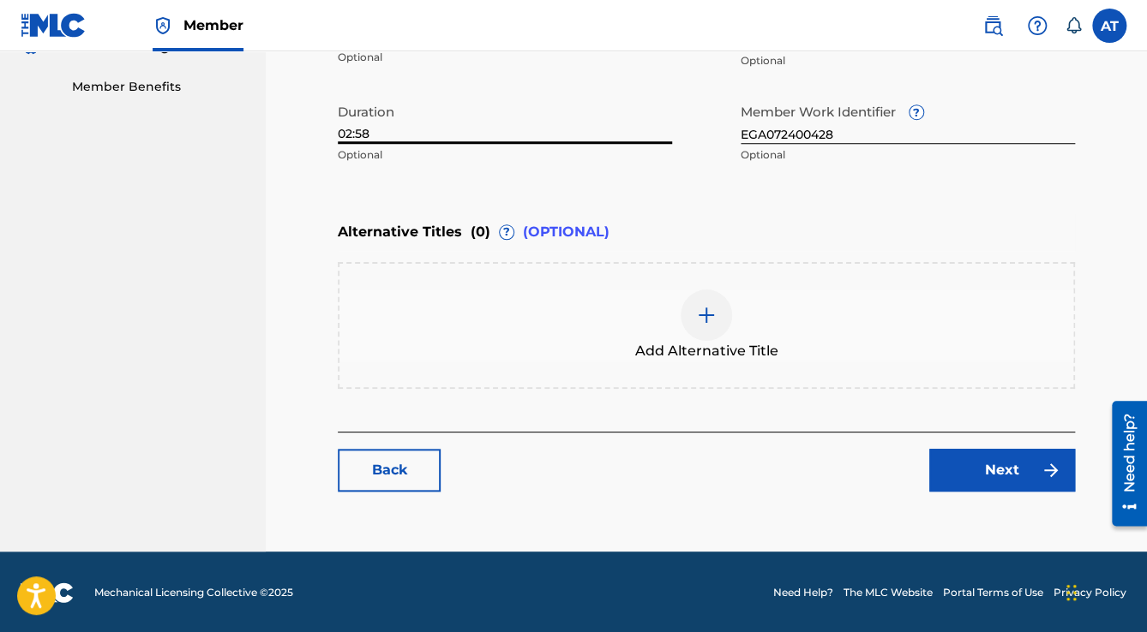
type input "02:58"
click at [1014, 464] on link "Next" at bounding box center [1002, 470] width 146 height 43
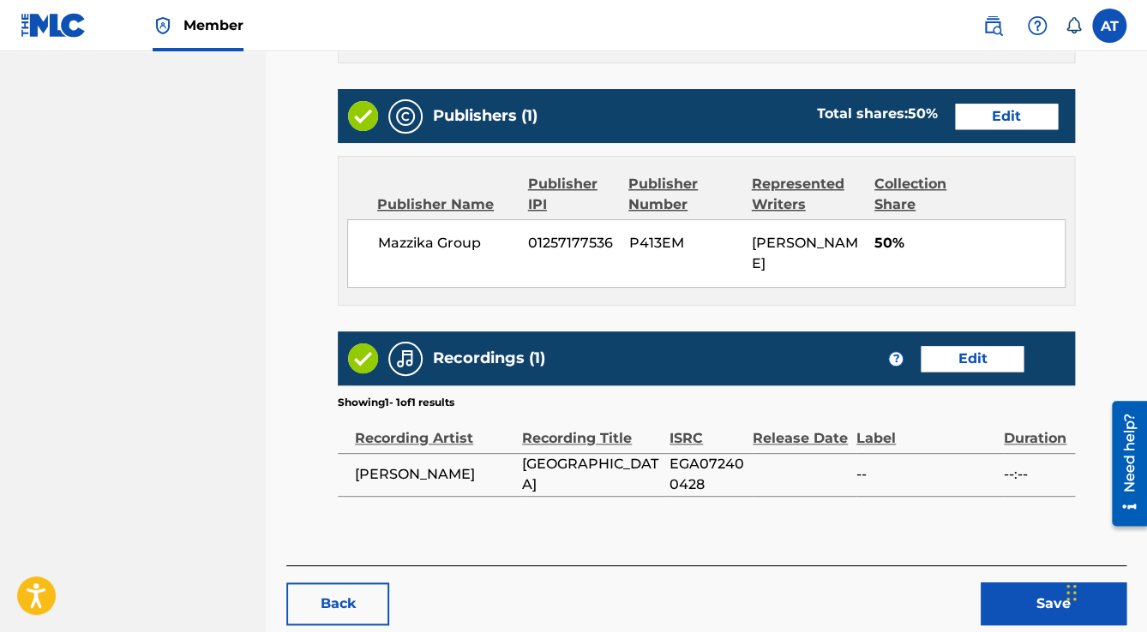
scroll to position [777, 0]
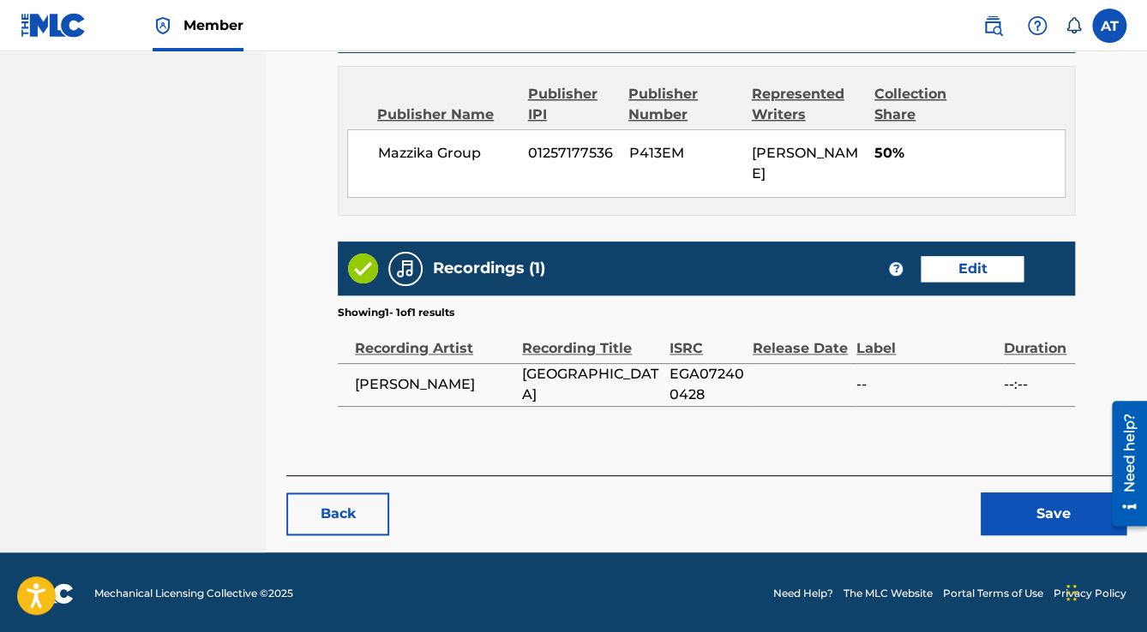
click at [1033, 489] on div "Back Save" at bounding box center [706, 506] width 840 height 60
click at [1032, 501] on button "Save" at bounding box center [1053, 514] width 146 height 43
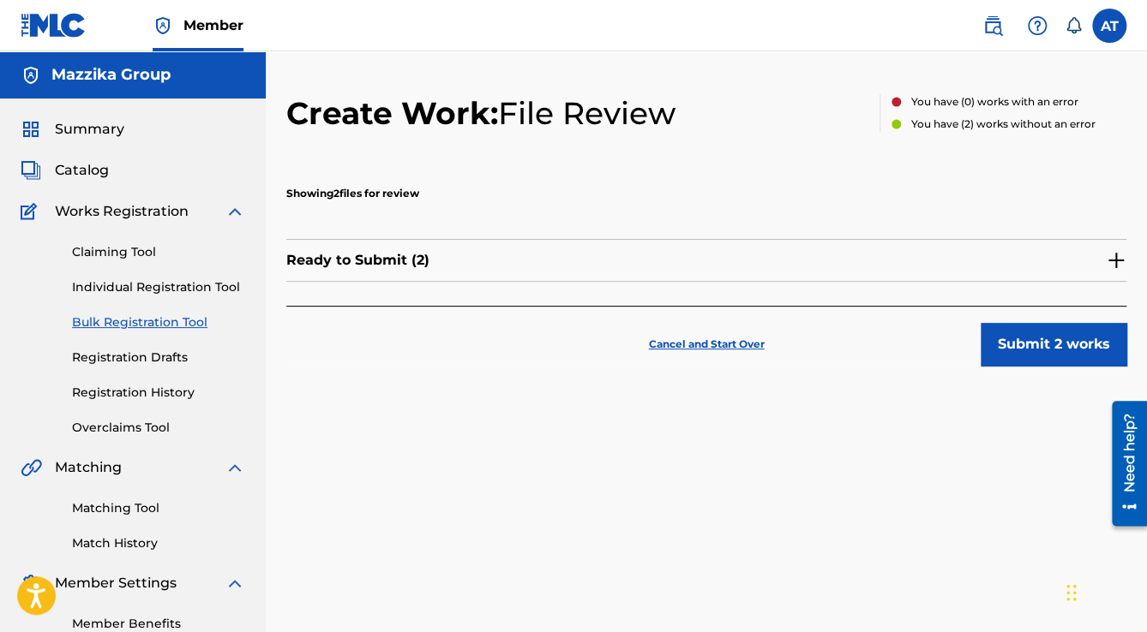
click at [1039, 360] on button "Submit 2 works" at bounding box center [1053, 344] width 146 height 43
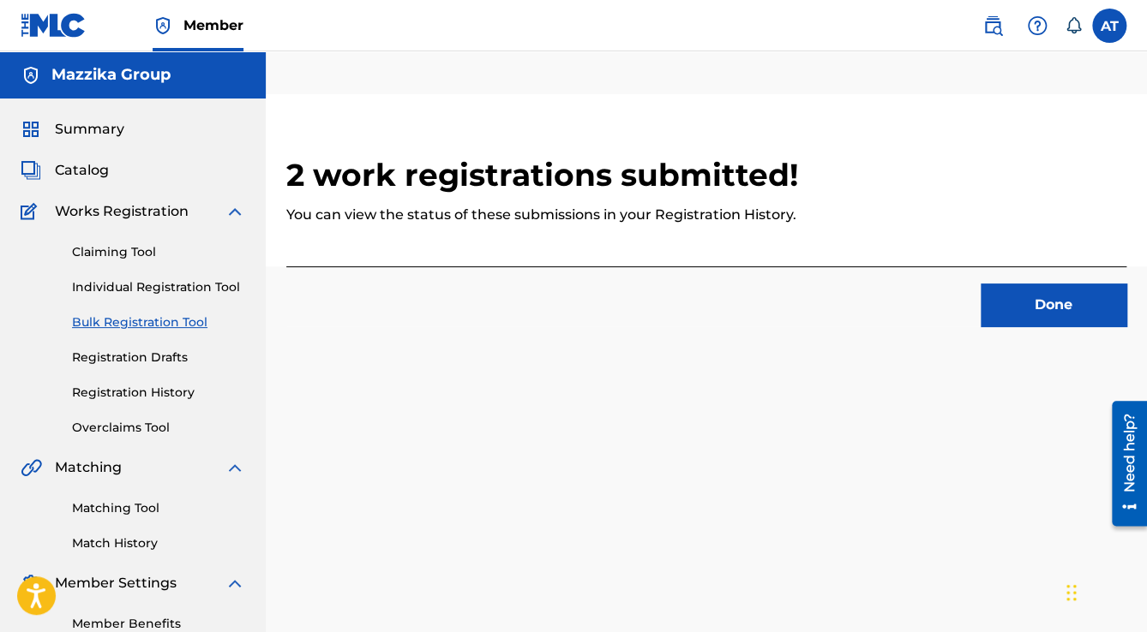
click at [1032, 319] on button "Done" at bounding box center [1053, 305] width 146 height 43
